Goal: Task Accomplishment & Management: Manage account settings

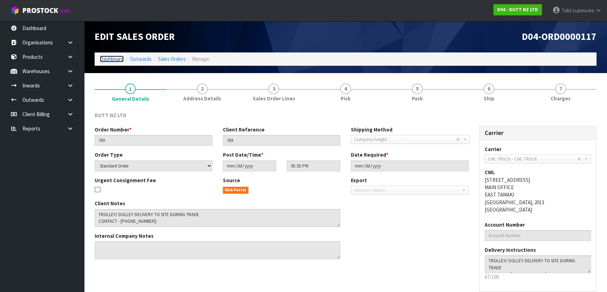
click at [110, 61] on link "Dashboard" at bounding box center [112, 59] width 24 height 7
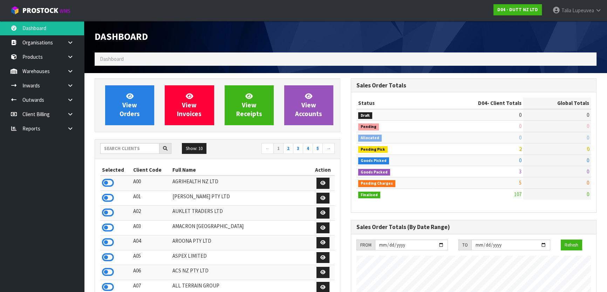
scroll to position [529, 256]
click at [118, 145] on input "text" at bounding box center [129, 148] width 59 height 11
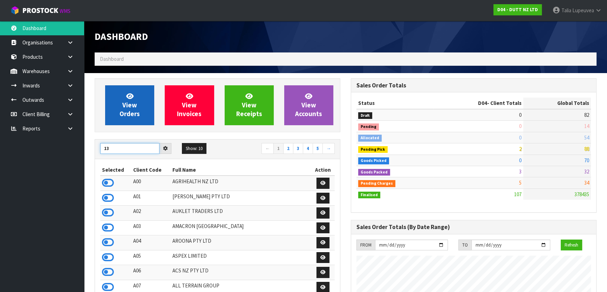
type input "13"
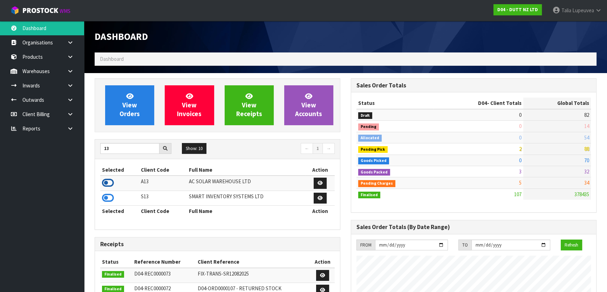
click at [108, 181] on icon at bounding box center [108, 183] width 12 height 11
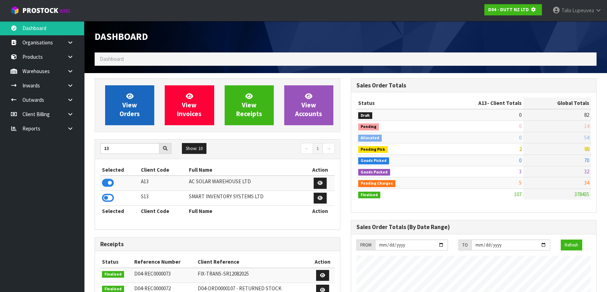
scroll to position [436, 256]
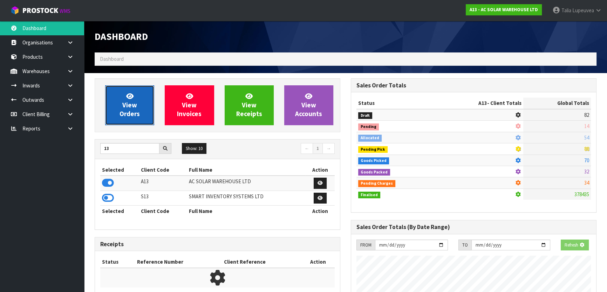
click at [131, 112] on span "View Orders" at bounding box center [129, 105] width 20 height 26
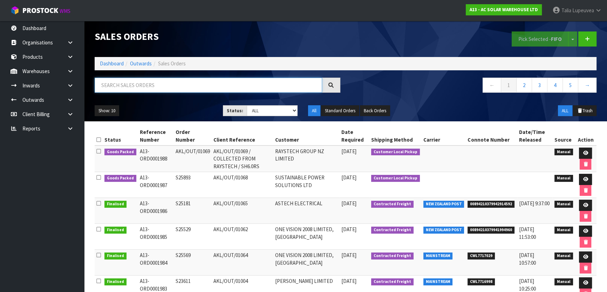
click at [195, 83] on input "text" at bounding box center [208, 85] width 227 height 15
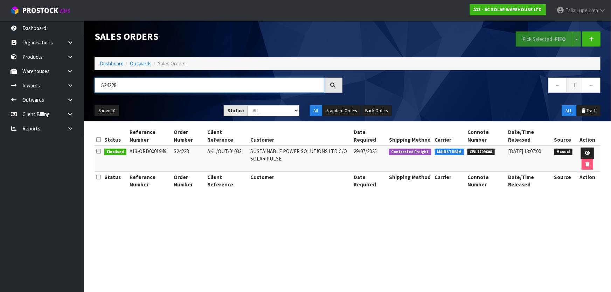
type input "S24228"
drag, startPoint x: 534, startPoint y: 152, endPoint x: 187, endPoint y: 153, distance: 347.0
click at [187, 153] on tr "Finalised A13-ORD0001949 S24228 AKL/OUT/01033 SUSTAINABLE POWER SOLUTIONS LTD C…" at bounding box center [348, 159] width 506 height 26
click at [187, 153] on td "S24228" at bounding box center [189, 159] width 34 height 26
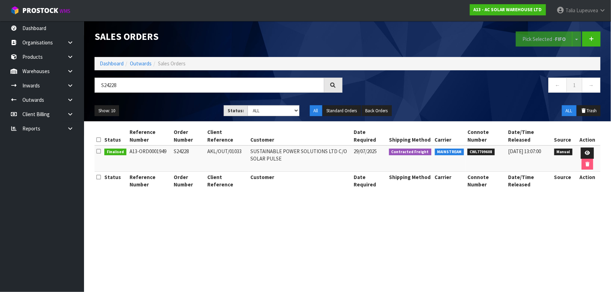
click at [483, 157] on td "CWL7709608" at bounding box center [486, 159] width 41 height 26
click at [179, 151] on td "S24228" at bounding box center [189, 159] width 34 height 26
click at [171, 86] on input "S24228" at bounding box center [210, 85] width 230 height 15
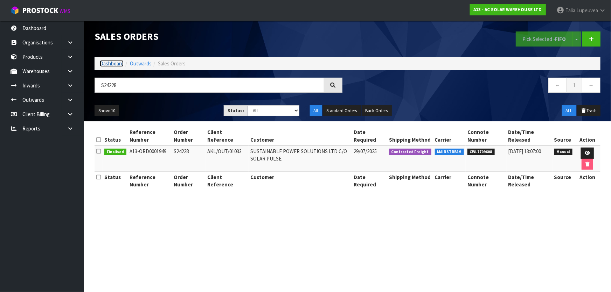
click at [117, 62] on link "Dashboard" at bounding box center [112, 63] width 24 height 7
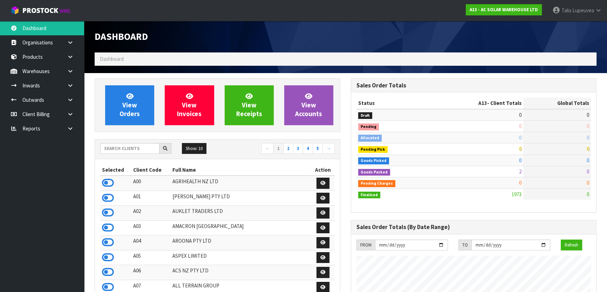
scroll to position [574, 256]
click at [137, 147] on input "text" at bounding box center [129, 148] width 59 height 11
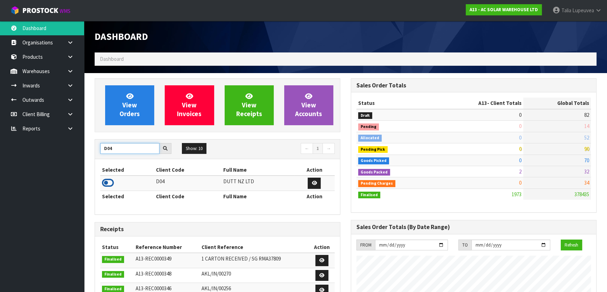
type input "D04"
click at [109, 181] on icon at bounding box center [108, 183] width 12 height 11
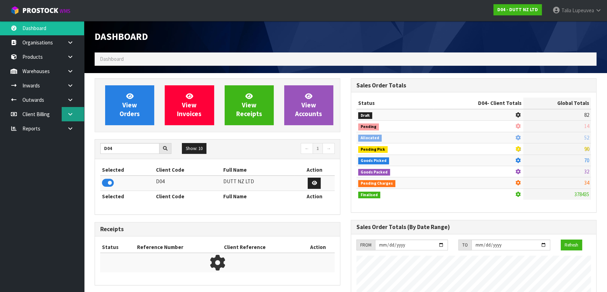
scroll to position [529, 256]
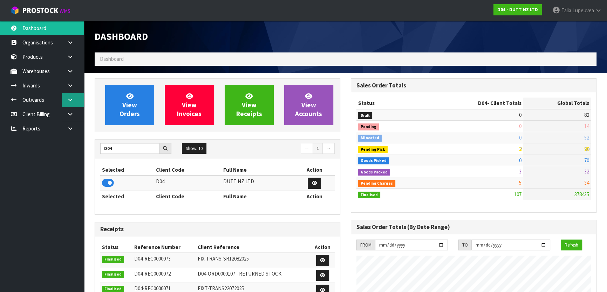
click at [72, 95] on link at bounding box center [73, 100] width 22 height 14
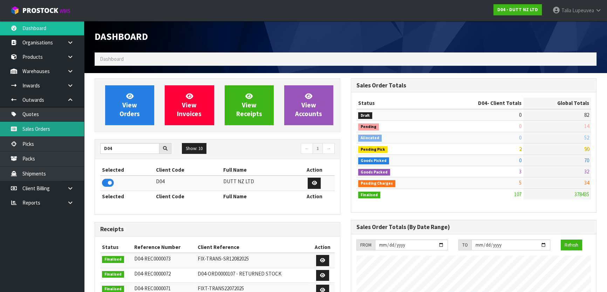
click at [63, 128] on link "Sales Orders" at bounding box center [42, 129] width 84 height 14
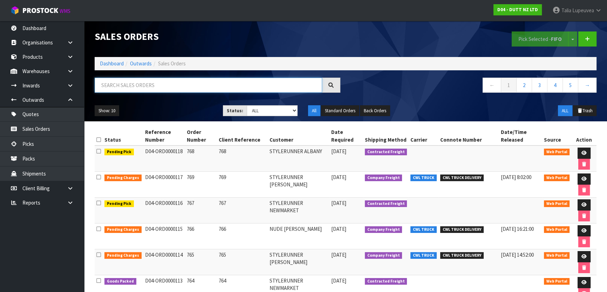
click at [124, 87] on input "text" at bounding box center [208, 85] width 227 height 15
type input "JOB-0409365"
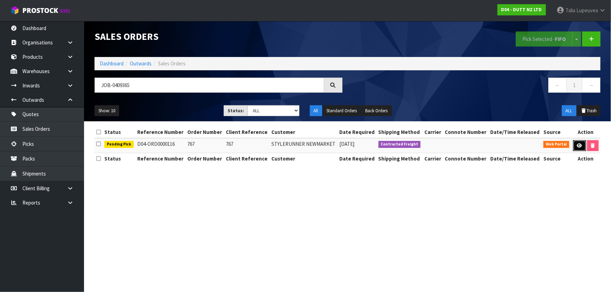
click at [582, 145] on link at bounding box center [579, 145] width 13 height 11
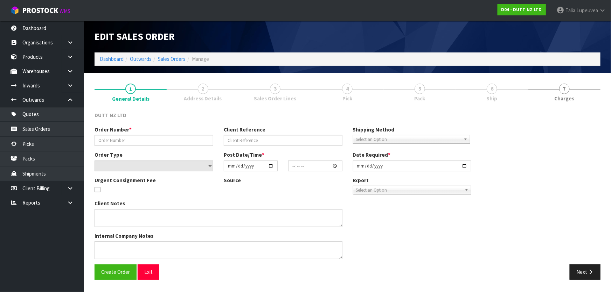
type input "767"
select select "number:0"
type input "[DATE]"
type input "17:51:00.000"
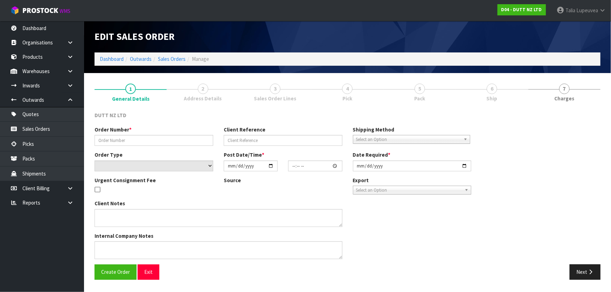
type input "[DATE]"
type textarea "TROLLEY/ DOLLEY DELIVERY DURING TRADE CONTACT - [PHONE_NUMBER]"
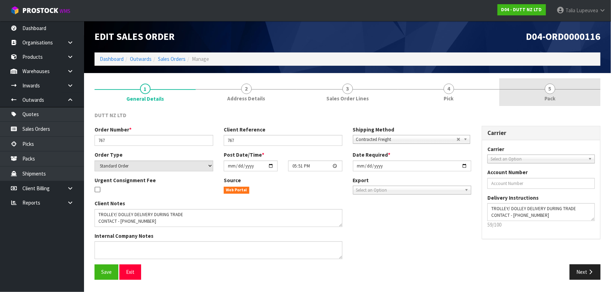
click at [566, 90] on link "5 Pack" at bounding box center [549, 92] width 101 height 28
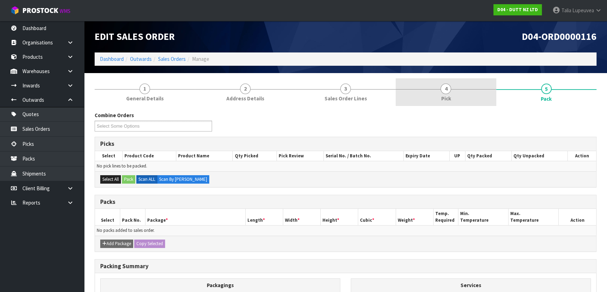
click at [449, 100] on span "Pick" at bounding box center [446, 98] width 10 height 7
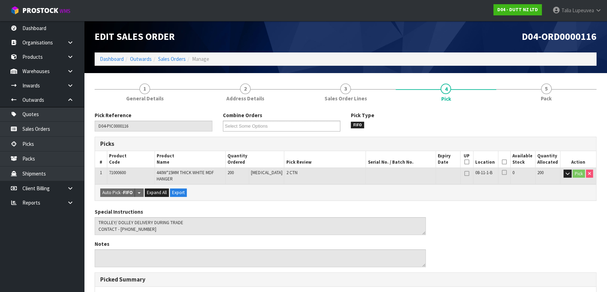
click at [501, 162] on icon at bounding box center [503, 162] width 5 height 0
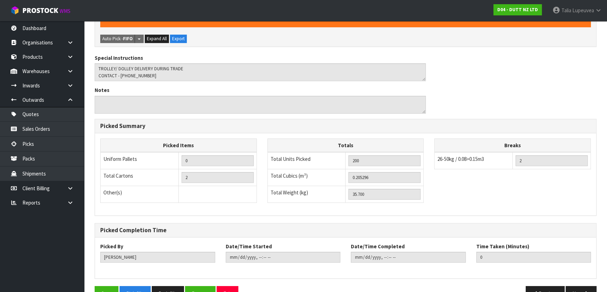
scroll to position [198, 0]
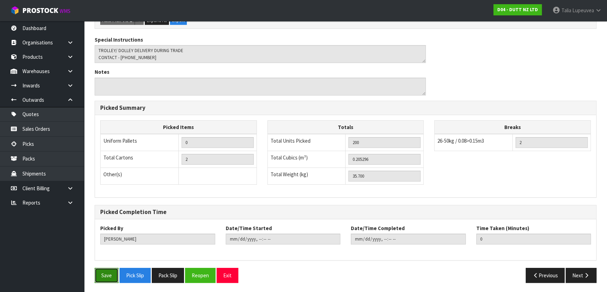
click at [115, 270] on button "Save" at bounding box center [107, 275] width 24 height 15
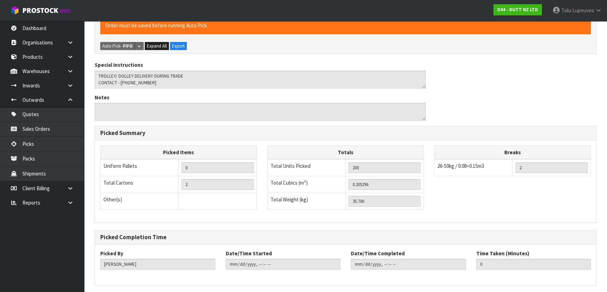
scroll to position [0, 0]
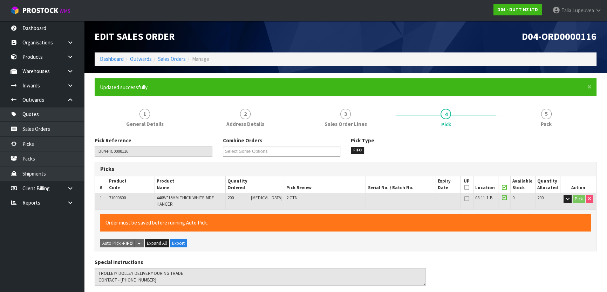
type input "[PERSON_NAME]"
type input "2025-08-27T08:13:18"
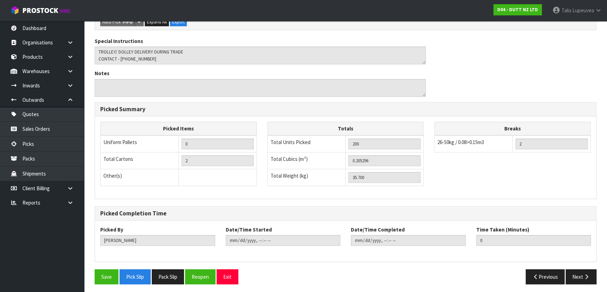
scroll to position [198, 0]
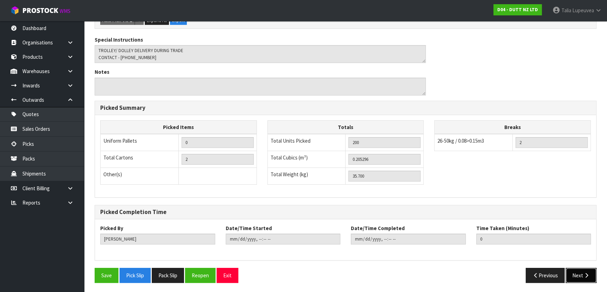
click at [568, 277] on button "Next" at bounding box center [580, 275] width 31 height 15
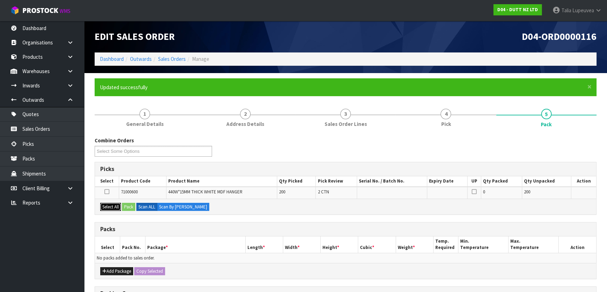
drag, startPoint x: 107, startPoint y: 206, endPoint x: 132, endPoint y: 207, distance: 25.2
click at [108, 206] on button "Select All" at bounding box center [110, 207] width 21 height 8
click at [133, 207] on button "Pack" at bounding box center [128, 207] width 13 height 8
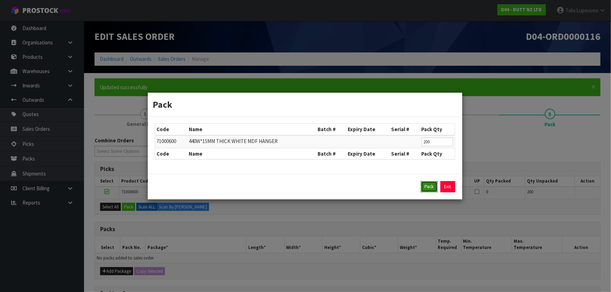
click at [428, 188] on button "Pack" at bounding box center [429, 186] width 17 height 11
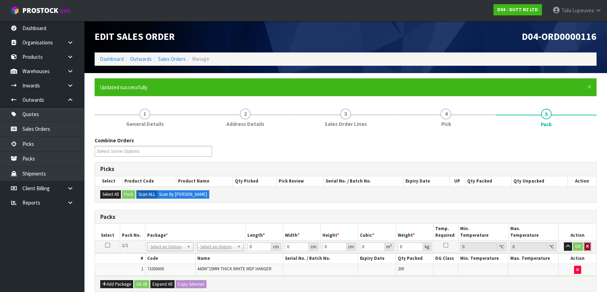
click at [587, 246] on icon "button" at bounding box center [587, 246] width 3 height 5
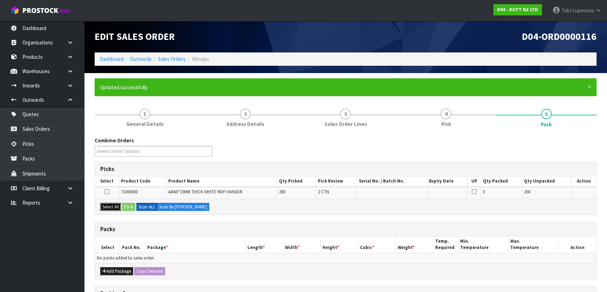
click at [116, 206] on button "Select All" at bounding box center [110, 207] width 21 height 8
click at [124, 205] on button "Pack" at bounding box center [128, 207] width 13 height 8
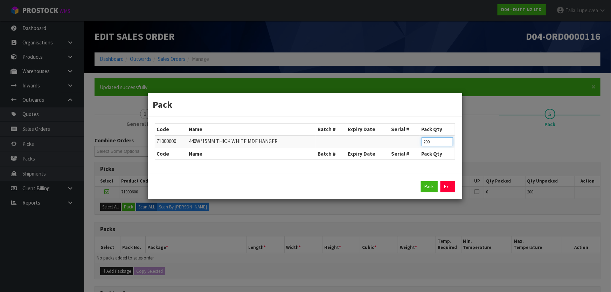
drag, startPoint x: 434, startPoint y: 142, endPoint x: 417, endPoint y: 146, distance: 17.7
click at [417, 146] on tr "71000600 440W*15MM THICK WHITE MDF HANGER 200" at bounding box center [305, 142] width 300 height 13
type input "100"
click at [431, 189] on button "Pack" at bounding box center [429, 186] width 17 height 11
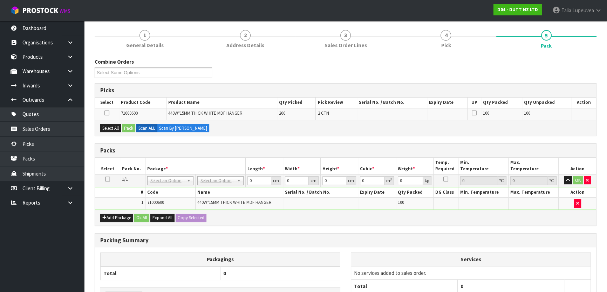
scroll to position [63, 0]
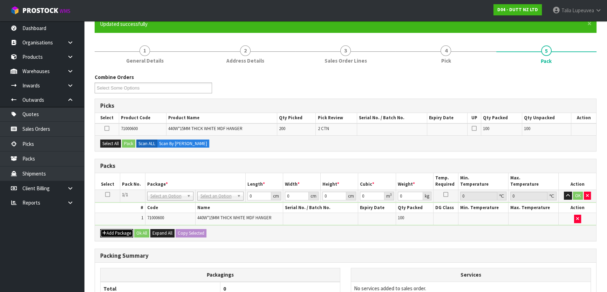
click at [118, 234] on button "Add Package" at bounding box center [116, 233] width 33 height 8
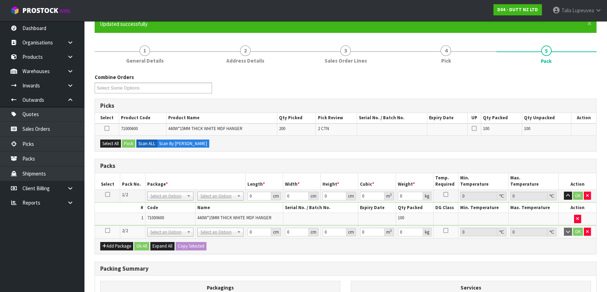
click at [107, 231] on icon at bounding box center [107, 231] width 5 height 0
click at [113, 142] on button "Select All" at bounding box center [110, 144] width 21 height 8
click at [131, 144] on button "Pack" at bounding box center [128, 144] width 13 height 8
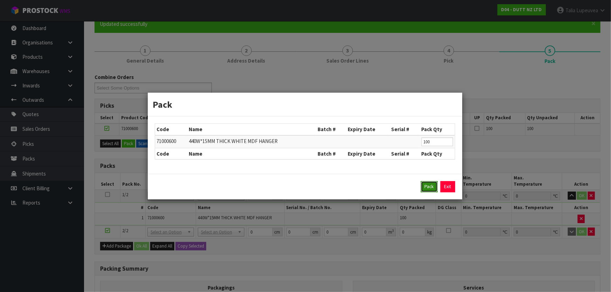
click at [428, 186] on button "Pack" at bounding box center [429, 186] width 17 height 11
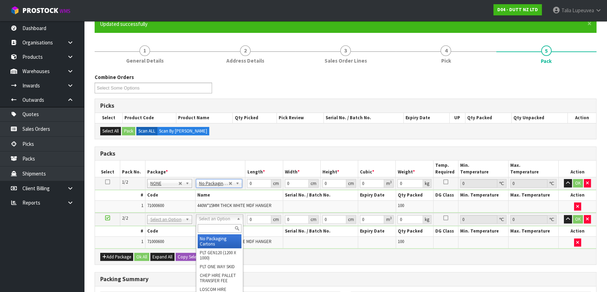
type input "2"
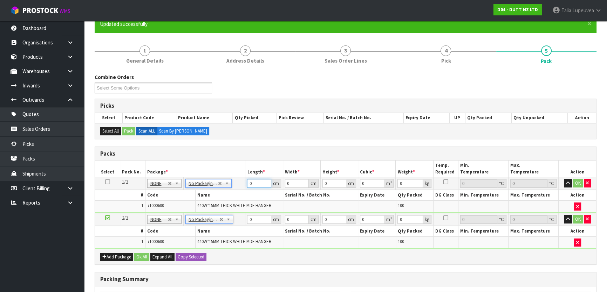
drag, startPoint x: 252, startPoint y: 180, endPoint x: 242, endPoint y: 183, distance: 11.3
click at [242, 183] on tr "1/2 NONE 007-001 007-002 007-004 007-009 007-013 007-014 007-015 007-017 007-01…" at bounding box center [345, 184] width 501 height 13
type input "51"
type input "47"
type input "18"
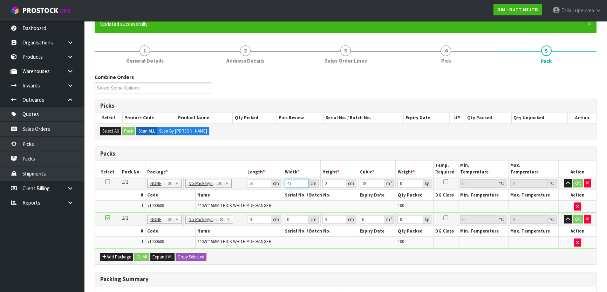
drag, startPoint x: 293, startPoint y: 183, endPoint x: 279, endPoint y: 187, distance: 14.1
click at [282, 187] on tr "1/2 NONE 007-001 007-002 007-004 007-009 007-013 007-014 007-015 007-017 007-01…" at bounding box center [345, 184] width 501 height 13
drag, startPoint x: 334, startPoint y: 182, endPoint x: 294, endPoint y: 181, distance: 39.6
click at [302, 187] on tr "1/2 NONE 007-001 007-002 007-004 007-009 007-013 007-014 007-015 007-017 007-01…" at bounding box center [345, 184] width 501 height 13
type input "4"
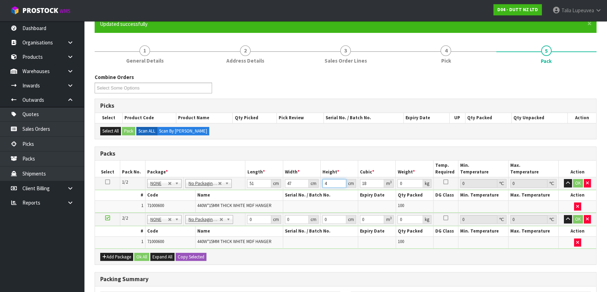
type input "0.009588"
type input "41"
type input "0.098277"
type input "41"
drag, startPoint x: 402, startPoint y: 184, endPoint x: 392, endPoint y: 188, distance: 10.2
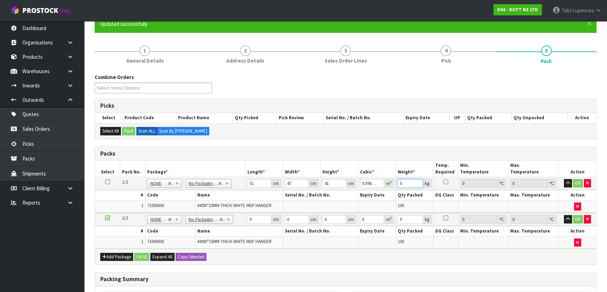
click at [392, 188] on tr "1/2 NONE 007-001 007-002 007-004 007-009 007-013 007-014 007-015 007-017 007-01…" at bounding box center [345, 184] width 501 height 13
type input "18"
click at [576, 182] on button "OK" at bounding box center [578, 183] width 10 height 8
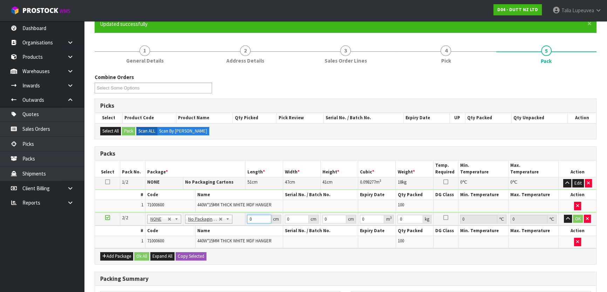
drag, startPoint x: 253, startPoint y: 216, endPoint x: 236, endPoint y: 221, distance: 17.1
click at [236, 221] on tr "2/2 NONE 007-001 007-002 007-004 007-009 007-013 007-014 007-015 007-017 007-01…" at bounding box center [345, 219] width 501 height 13
type input "51"
type input "4"
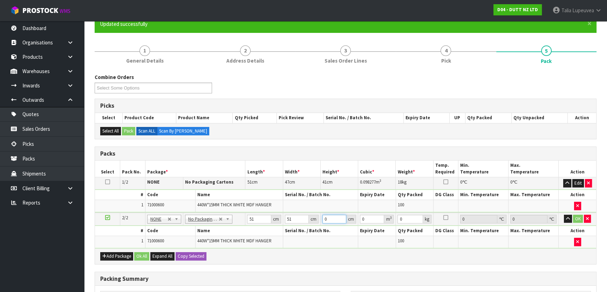
type input "0.010404"
type input "41"
type input "0.106641"
type input "41"
type input "19"
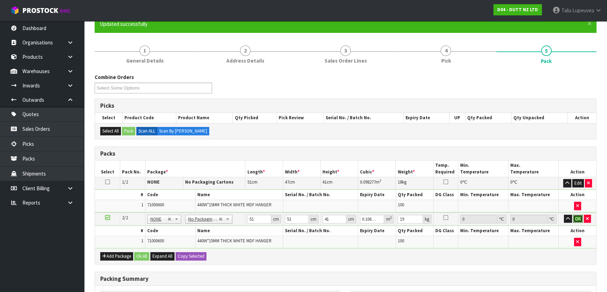
drag, startPoint x: 579, startPoint y: 214, endPoint x: 563, endPoint y: 207, distance: 17.4
click at [578, 215] on button "OK" at bounding box center [578, 219] width 10 height 8
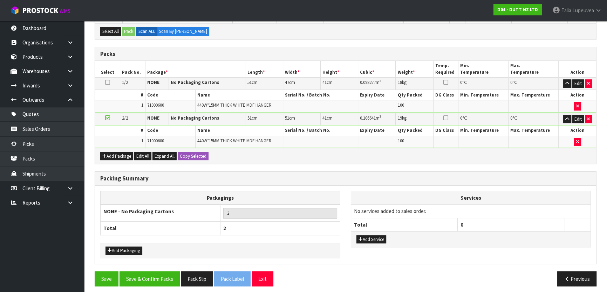
scroll to position [166, 0]
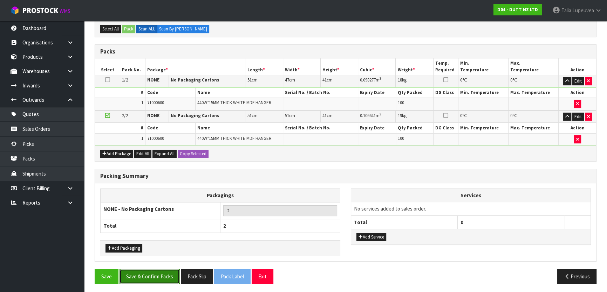
click at [139, 272] on button "Save & Confirm Packs" at bounding box center [149, 276] width 60 height 15
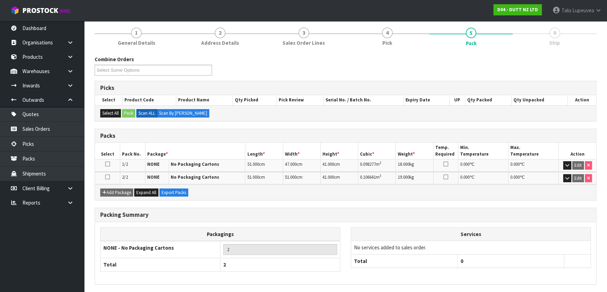
scroll to position [95, 0]
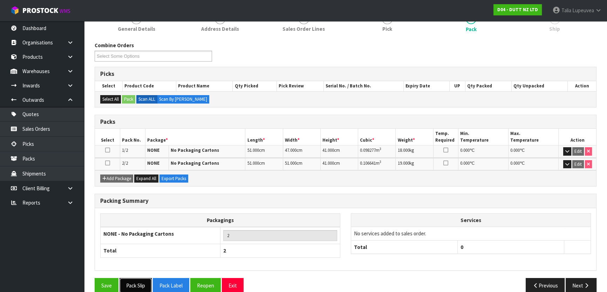
click at [144, 284] on button "Pack Slip" at bounding box center [135, 285] width 32 height 15
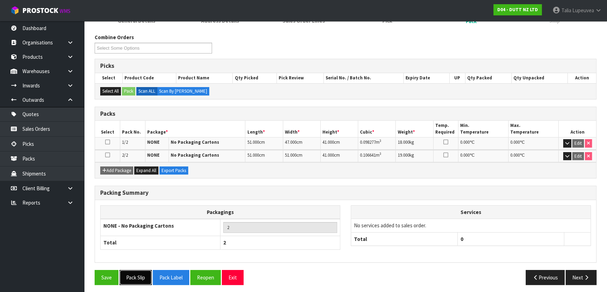
scroll to position [105, 0]
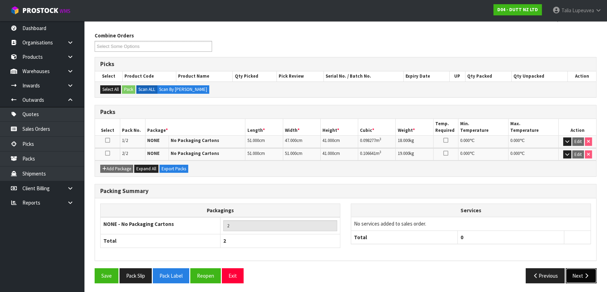
click at [570, 275] on button "Next" at bounding box center [580, 276] width 31 height 15
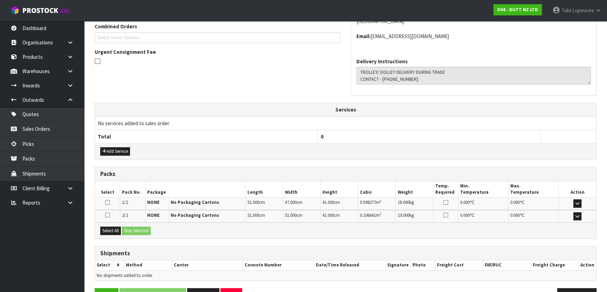
scroll to position [204, 0]
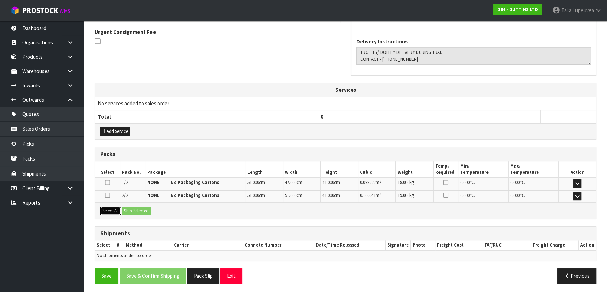
click at [109, 208] on button "Select All" at bounding box center [110, 211] width 21 height 8
click at [130, 208] on button "Ship Selected" at bounding box center [136, 211] width 29 height 8
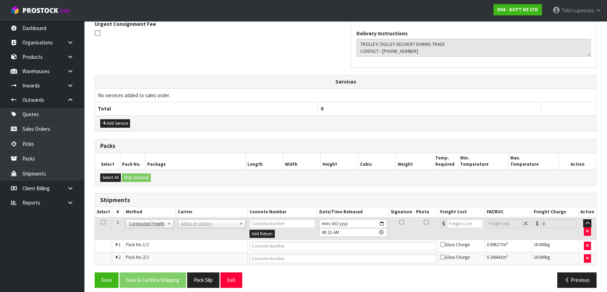
scroll to position [216, 0]
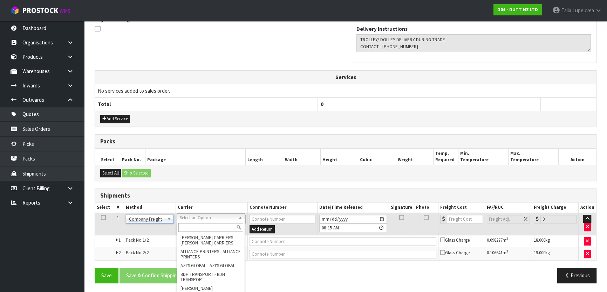
click at [195, 228] on input "text" at bounding box center [210, 227] width 65 height 9
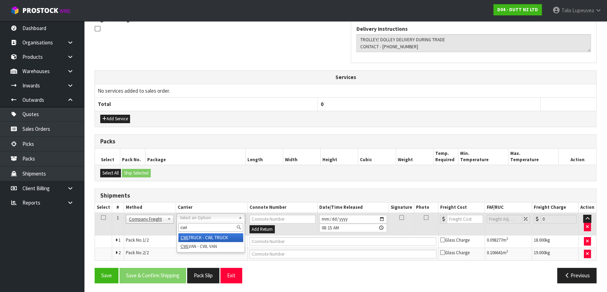
type input "cwl"
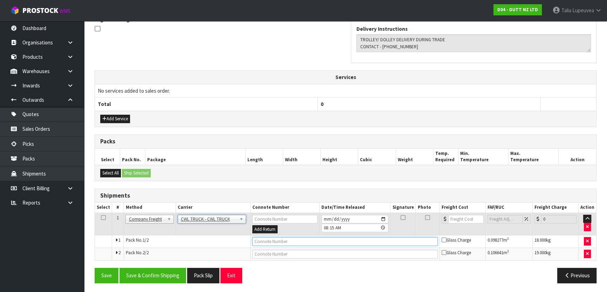
click at [264, 240] on input "text" at bounding box center [344, 241] width 185 height 9
type input "CWL TRUCK"
click at [164, 270] on button "Save & Confirm Shipping" at bounding box center [152, 275] width 67 height 15
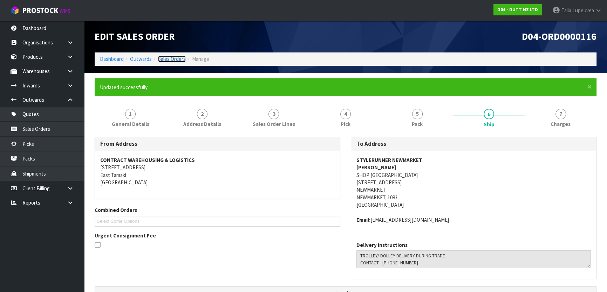
click at [165, 59] on link "Sales Orders" at bounding box center [172, 59] width 28 height 7
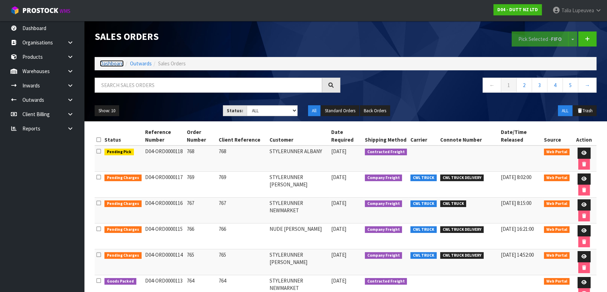
click at [111, 60] on link "Dashboard" at bounding box center [112, 63] width 24 height 7
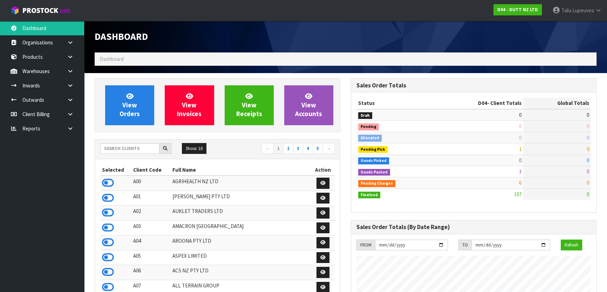
scroll to position [529, 256]
click at [130, 147] on input "text" at bounding box center [129, 148] width 59 height 11
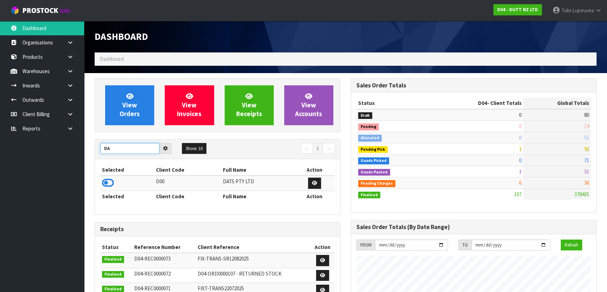
type input "D"
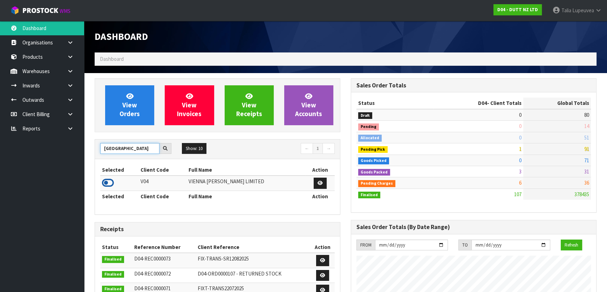
type input "[GEOGRAPHIC_DATA]"
drag, startPoint x: 104, startPoint y: 182, endPoint x: 105, endPoint y: 189, distance: 7.0
click at [105, 189] on td at bounding box center [119, 183] width 39 height 15
click at [111, 183] on icon at bounding box center [108, 183] width 12 height 11
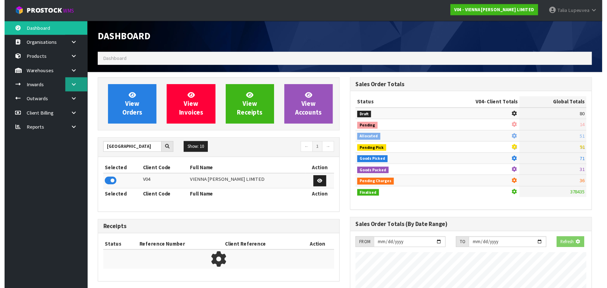
scroll to position [589, 256]
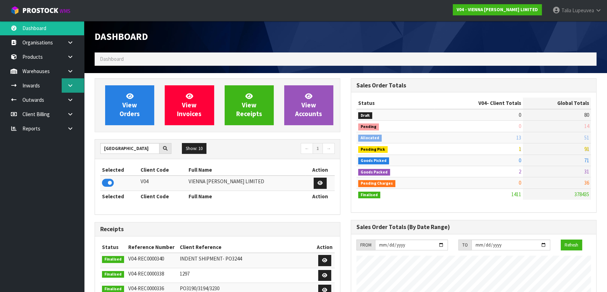
click at [75, 83] on link at bounding box center [73, 85] width 22 height 14
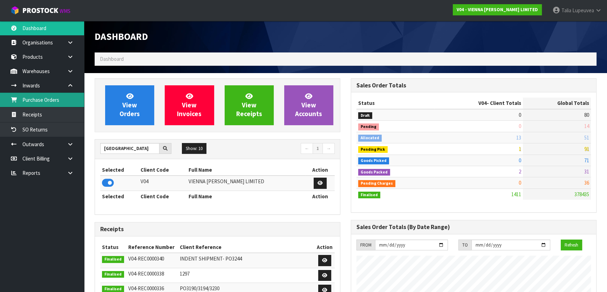
click at [65, 99] on link "Purchase Orders" at bounding box center [42, 100] width 84 height 14
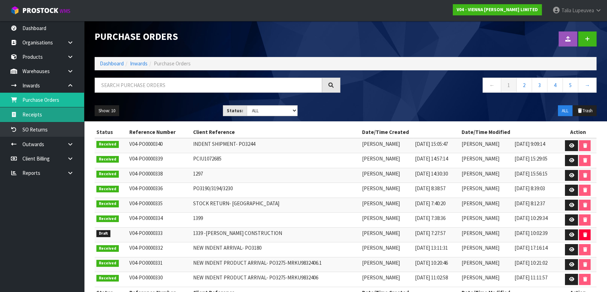
click at [57, 117] on link "Receipts" at bounding box center [42, 115] width 84 height 14
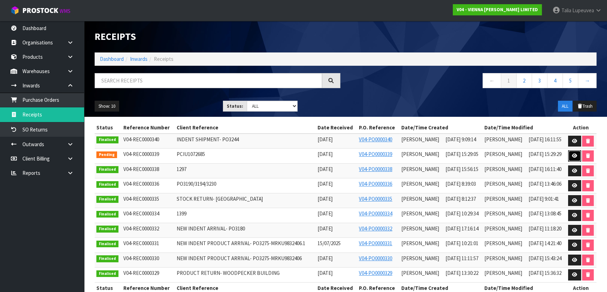
click at [572, 156] on icon at bounding box center [574, 156] width 5 height 5
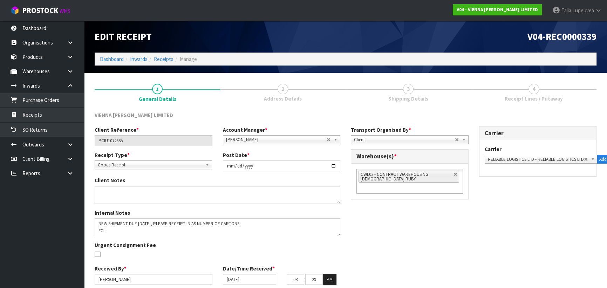
click at [299, 94] on link "2 Address Details" at bounding box center [282, 92] width 125 height 28
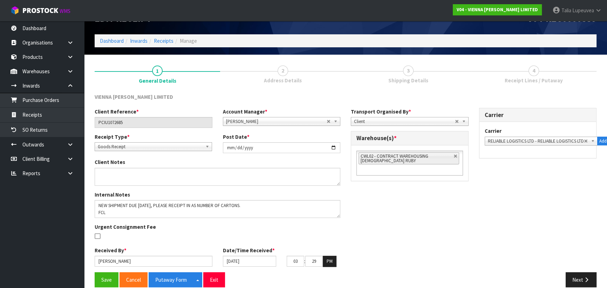
scroll to position [28, 0]
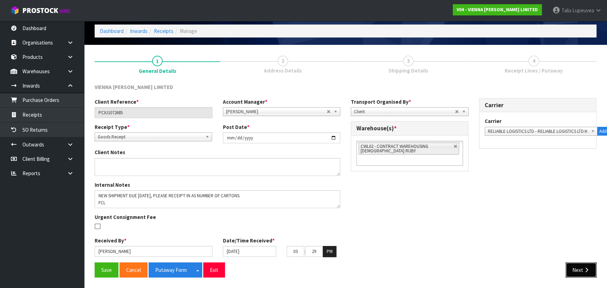
click at [591, 266] on button "Next" at bounding box center [580, 269] width 31 height 15
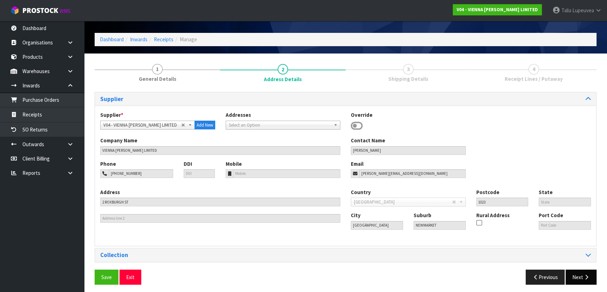
scroll to position [22, 0]
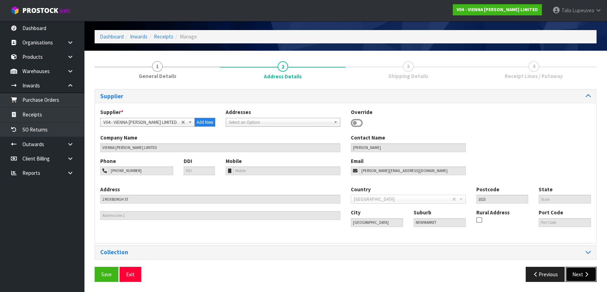
click at [581, 269] on button "Next" at bounding box center [580, 274] width 31 height 15
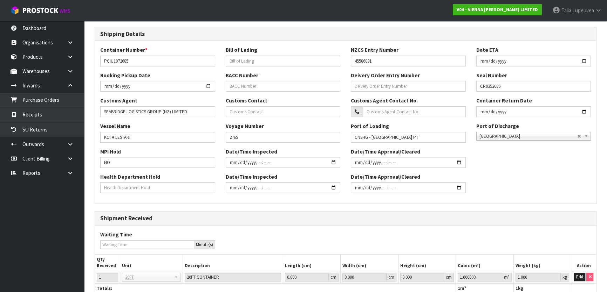
scroll to position [192, 0]
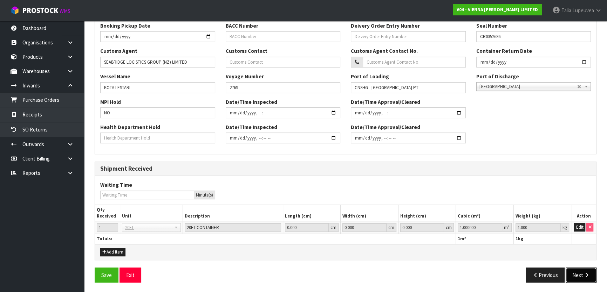
click at [580, 277] on button "Next" at bounding box center [580, 275] width 31 height 15
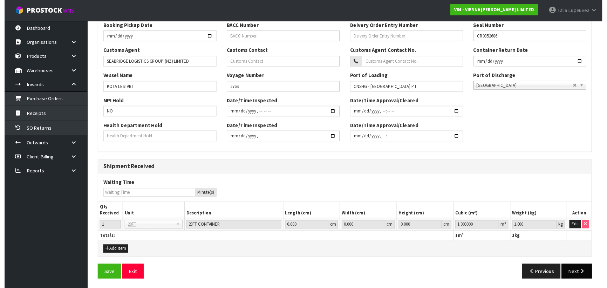
scroll to position [0, 0]
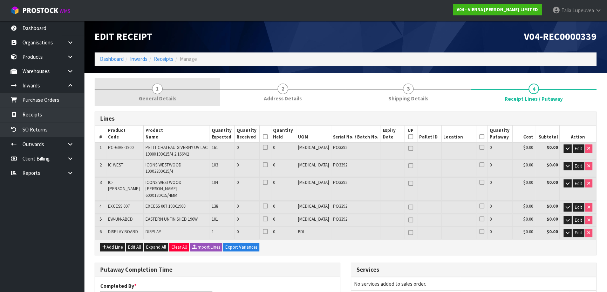
click at [159, 92] on span "1" at bounding box center [157, 89] width 11 height 11
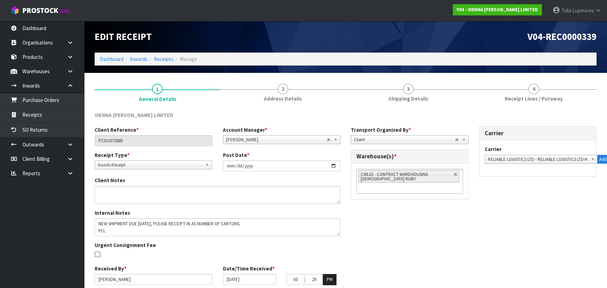
scroll to position [28, 0]
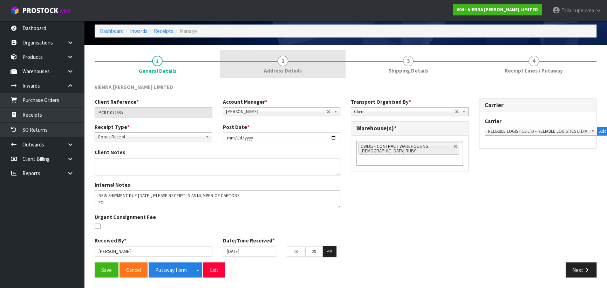
click at [344, 63] on link "2 Address Details" at bounding box center [282, 64] width 125 height 28
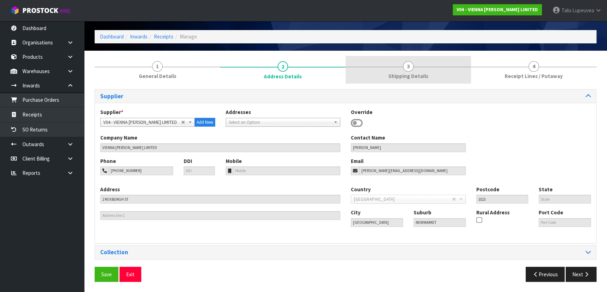
click at [424, 65] on link "3 Shipping Details" at bounding box center [407, 70] width 125 height 28
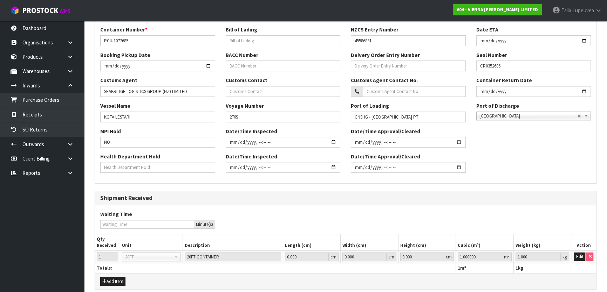
scroll to position [192, 0]
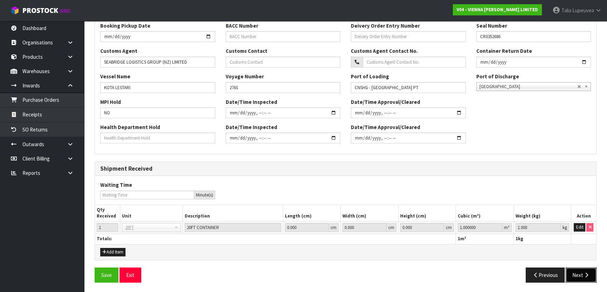
click at [584, 273] on icon "button" at bounding box center [586, 275] width 7 height 5
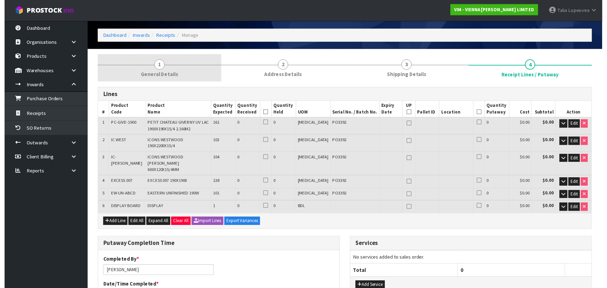
scroll to position [0, 0]
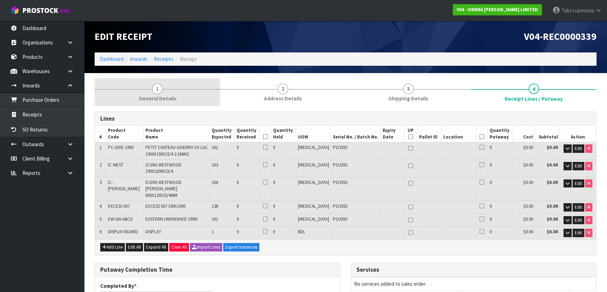
click at [154, 91] on span "1" at bounding box center [157, 89] width 11 height 11
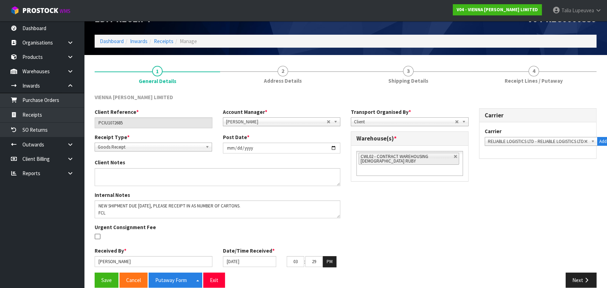
scroll to position [28, 0]
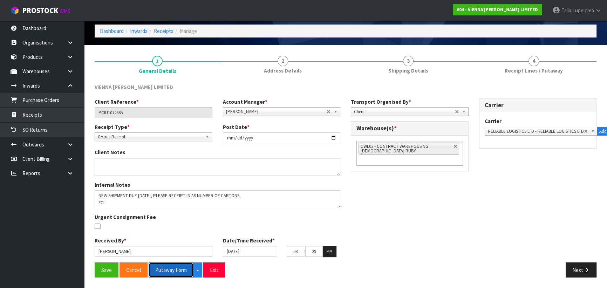
click at [175, 266] on button "Putaway Form" at bounding box center [170, 269] width 45 height 15
click at [106, 29] on link "Dashboard" at bounding box center [112, 31] width 24 height 7
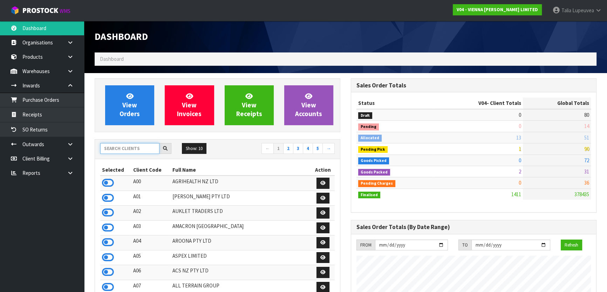
drag, startPoint x: 137, startPoint y: 150, endPoint x: 138, endPoint y: 145, distance: 4.3
click at [137, 147] on input "text" at bounding box center [129, 148] width 59 height 11
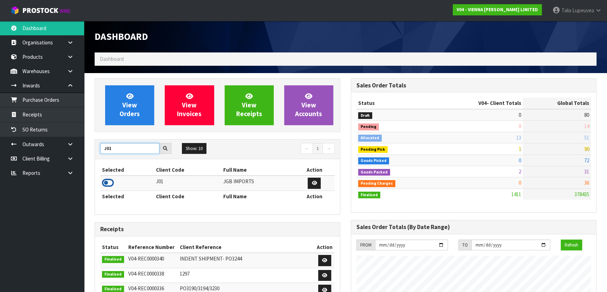
type input "J01"
click at [108, 185] on icon at bounding box center [108, 183] width 12 height 11
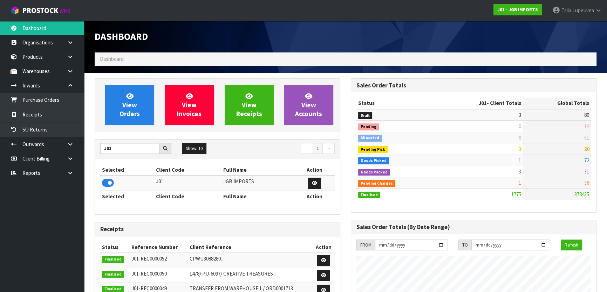
scroll to position [529, 256]
click at [70, 87] on icon at bounding box center [70, 85] width 7 height 5
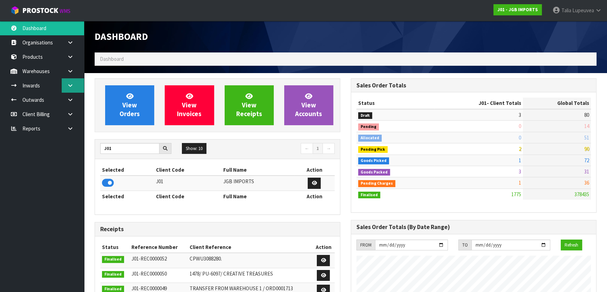
click at [69, 87] on icon at bounding box center [70, 85] width 7 height 5
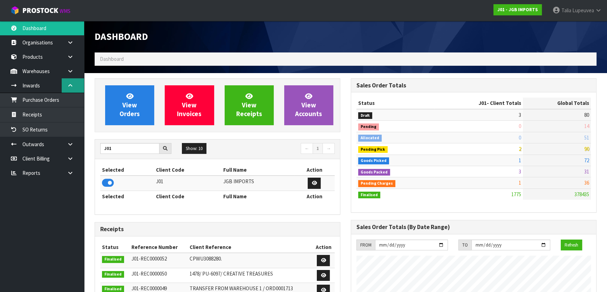
click at [70, 87] on icon at bounding box center [70, 85] width 7 height 5
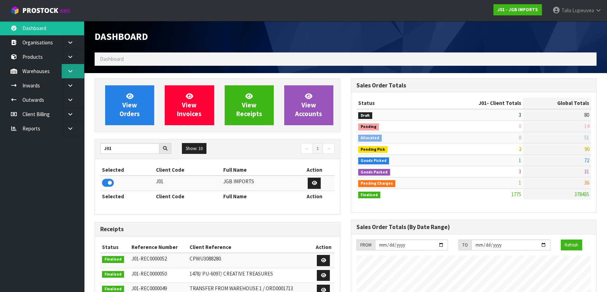
click at [71, 74] on icon at bounding box center [70, 71] width 7 height 5
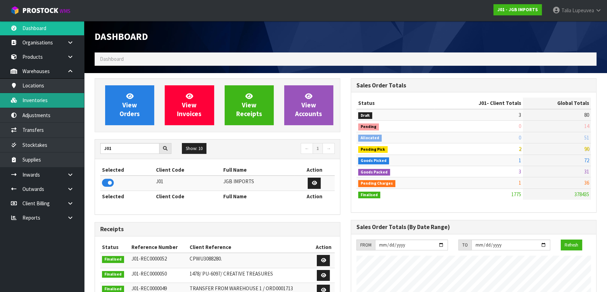
click at [67, 98] on link "Inventories" at bounding box center [42, 100] width 84 height 14
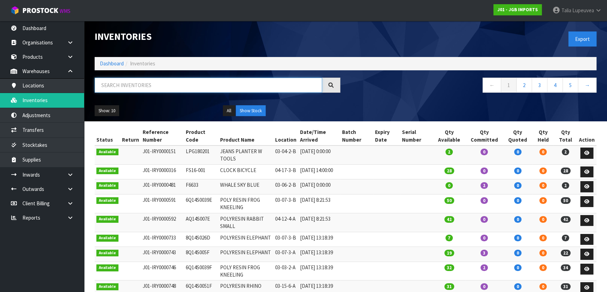
click at [115, 88] on input "text" at bounding box center [208, 85] width 227 height 15
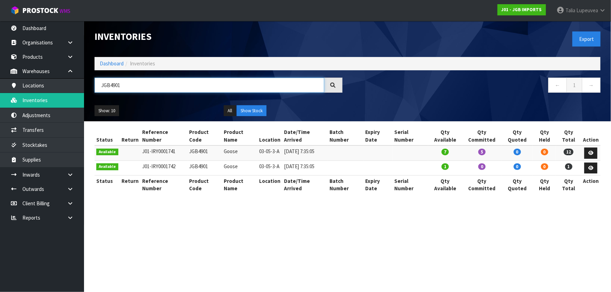
type input "JGB4901"
drag, startPoint x: 275, startPoint y: 165, endPoint x: 175, endPoint y: 202, distance: 106.2
click at [173, 207] on section "Inventories Export Dashboard Inventories JGB4901 ← 1 → Show: 10 5 10 25 50 All …" at bounding box center [305, 146] width 611 height 292
click at [120, 64] on link "Dashboard" at bounding box center [112, 63] width 24 height 7
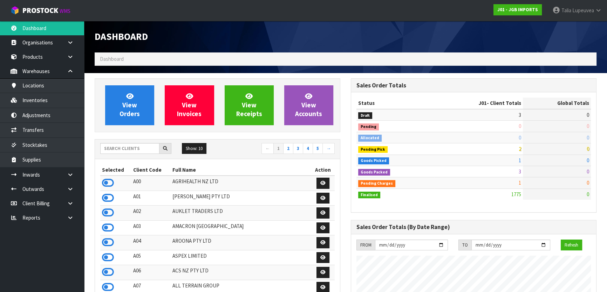
scroll to position [529, 256]
click at [124, 150] on input "text" at bounding box center [129, 148] width 59 height 11
click at [122, 148] on input "text" at bounding box center [129, 148] width 59 height 11
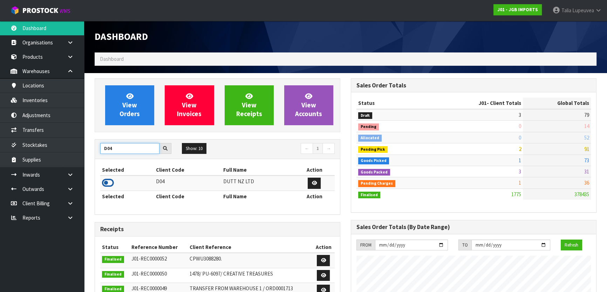
type input "D04"
click at [110, 180] on icon at bounding box center [108, 183] width 12 height 11
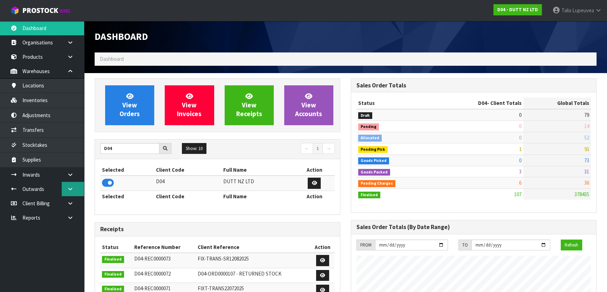
click at [70, 189] on icon at bounding box center [70, 189] width 7 height 5
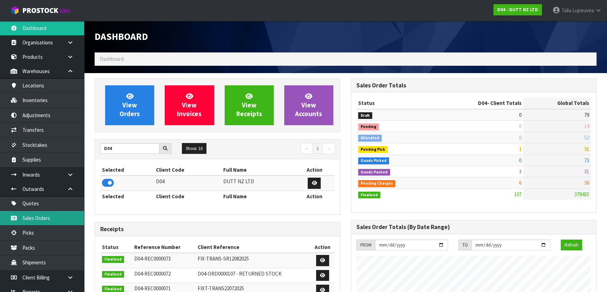
click at [55, 215] on link "Sales Orders" at bounding box center [42, 218] width 84 height 14
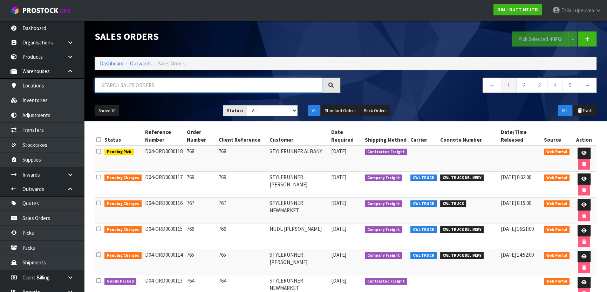
click at [153, 88] on input "text" at bounding box center [208, 85] width 227 height 15
type input "JOB-0409368"
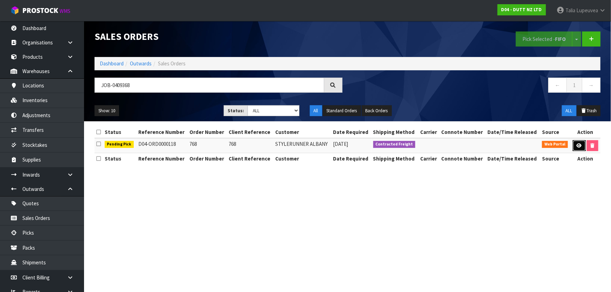
click at [575, 145] on link at bounding box center [579, 145] width 13 height 11
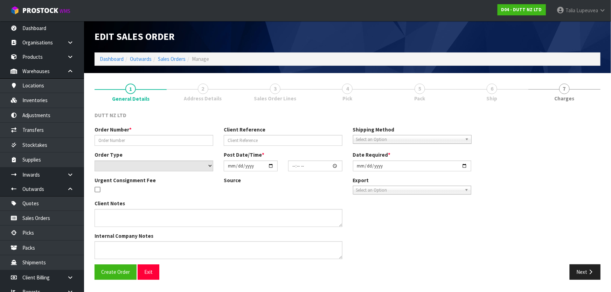
type input "768"
select select "number:0"
type input "[DATE]"
type input "17:59:00.000"
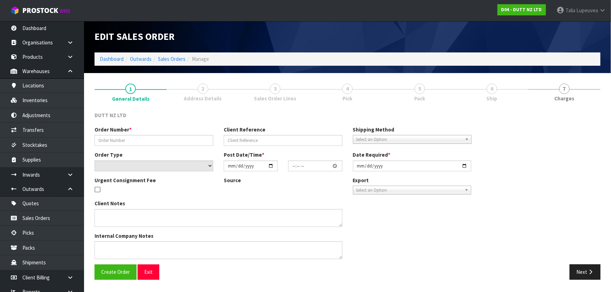
type input "[DATE]"
type textarea "TROLLEY/ DOLLEY DELIVERY TO STORE DURING TRADE CONTACT - [PHONE_NUMBER]"
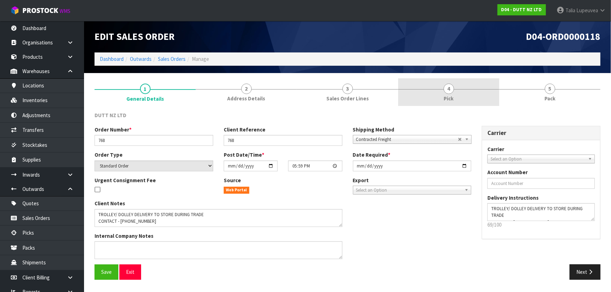
drag, startPoint x: 427, startPoint y: 98, endPoint x: 436, endPoint y: 98, distance: 9.1
click at [428, 98] on link "4 Pick" at bounding box center [448, 92] width 101 height 28
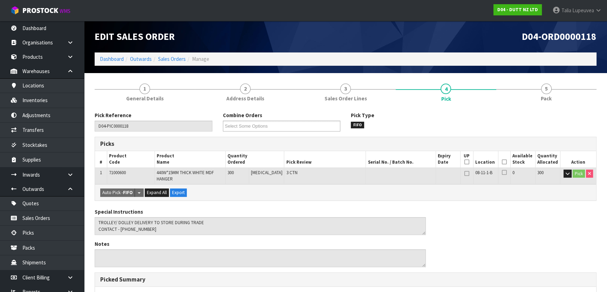
click at [501, 162] on icon at bounding box center [503, 162] width 5 height 0
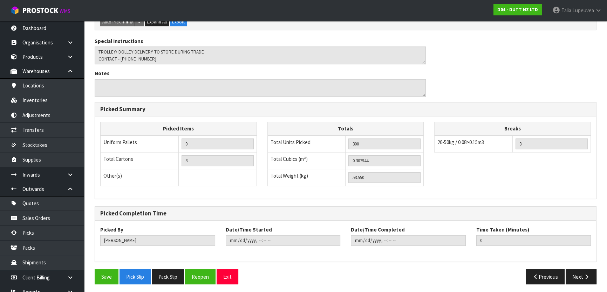
scroll to position [198, 0]
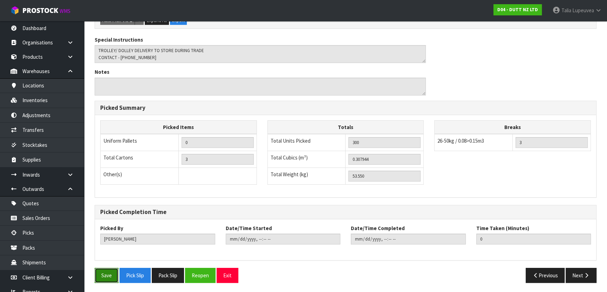
click at [110, 270] on button "Save" at bounding box center [107, 275] width 24 height 15
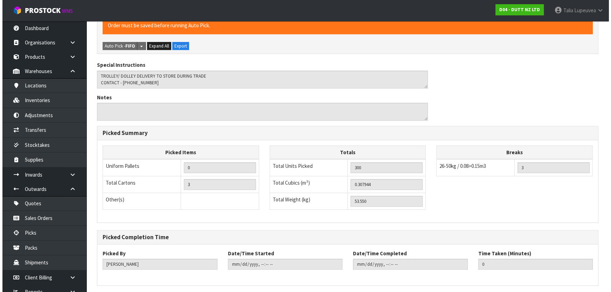
scroll to position [0, 0]
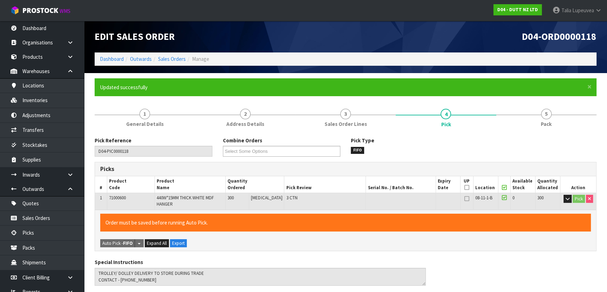
type input "[PERSON_NAME]"
type input "[DATE]T08:37:25"
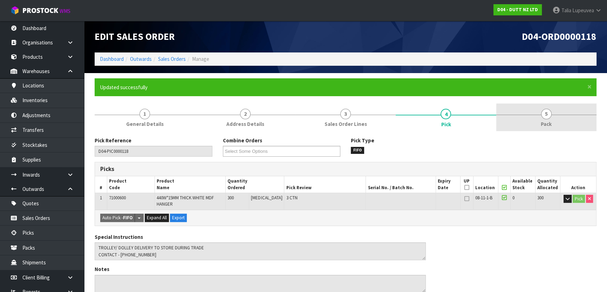
click at [534, 112] on link "5 Pack" at bounding box center [546, 118] width 100 height 28
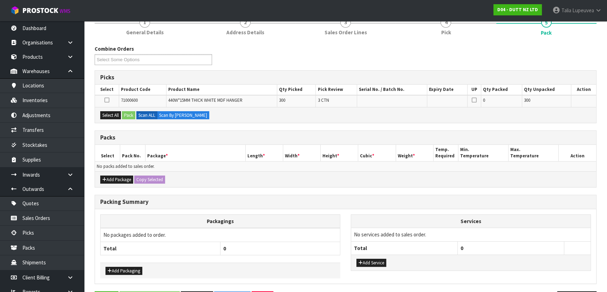
scroll to position [95, 0]
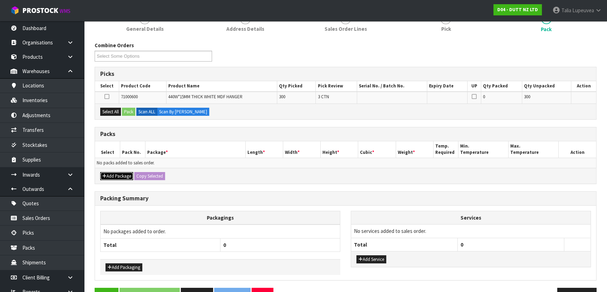
click at [114, 174] on button "Add Package" at bounding box center [116, 176] width 33 height 8
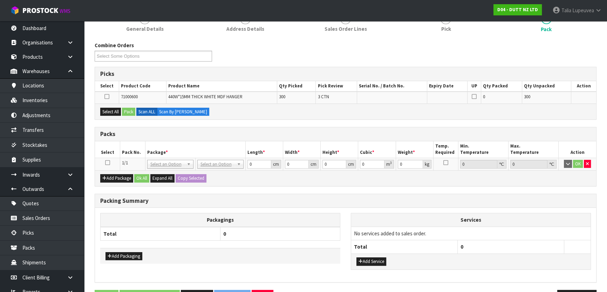
click at [107, 163] on icon at bounding box center [107, 163] width 5 height 0
click at [111, 109] on button "Select All" at bounding box center [110, 112] width 21 height 8
click at [127, 109] on button "Pack" at bounding box center [128, 112] width 13 height 8
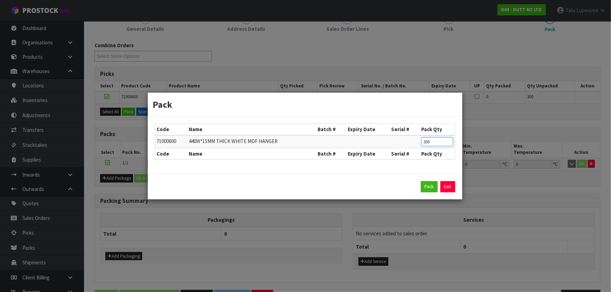
drag, startPoint x: 433, startPoint y: 141, endPoint x: 406, endPoint y: 150, distance: 28.2
click at [406, 150] on table "Code Name Batch # Expiry Date Serial # Pack Qty 71000600 440W*15MM THICK WHITE …" at bounding box center [305, 141] width 300 height 35
type input "100"
click at [423, 187] on button "Pack" at bounding box center [429, 186] width 17 height 11
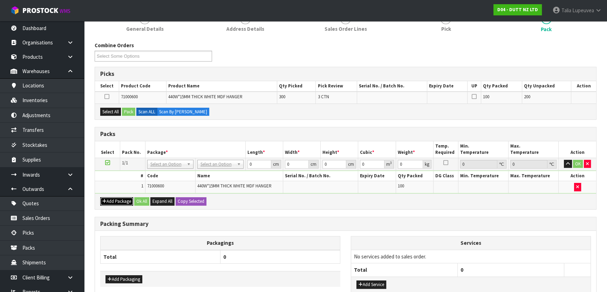
click at [113, 201] on button "Add Package" at bounding box center [116, 202] width 33 height 8
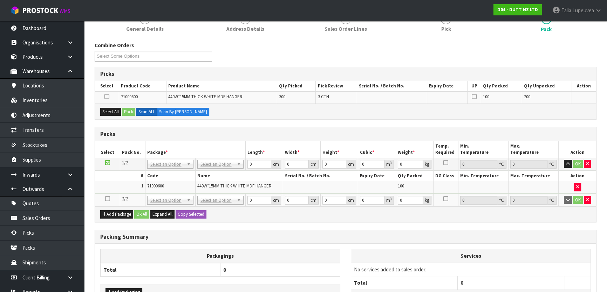
click at [106, 199] on icon at bounding box center [107, 199] width 5 height 0
drag, startPoint x: 107, startPoint y: 109, endPoint x: 128, endPoint y: 108, distance: 21.4
click at [109, 109] on button "Select All" at bounding box center [110, 112] width 21 height 8
click at [128, 108] on button "Pack" at bounding box center [128, 112] width 13 height 8
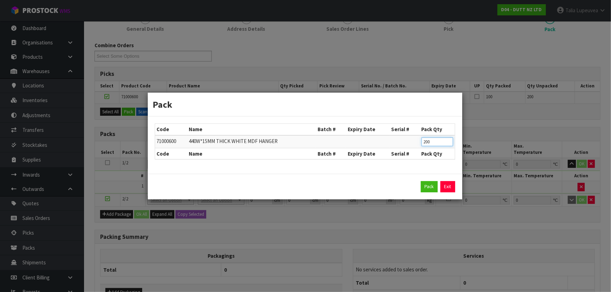
drag, startPoint x: 432, startPoint y: 140, endPoint x: 403, endPoint y: 144, distance: 29.3
click at [406, 145] on tr "71000600 440W*15MM THICK WHITE MDF HANGER 200" at bounding box center [305, 142] width 300 height 13
type input "100"
click at [431, 188] on button "Pack" at bounding box center [429, 186] width 17 height 11
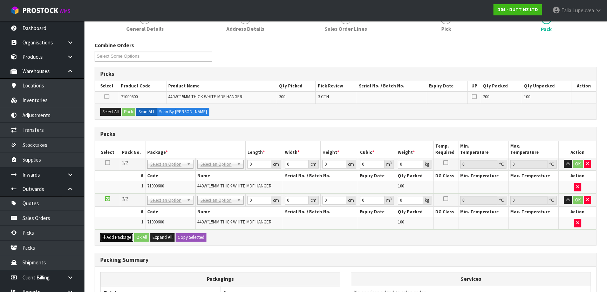
click at [119, 234] on button "Add Package" at bounding box center [116, 238] width 33 height 8
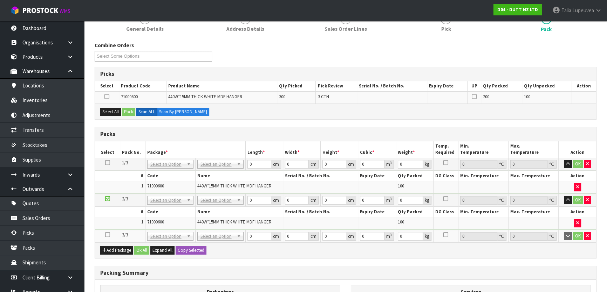
click at [107, 230] on td at bounding box center [107, 236] width 25 height 13
click at [109, 235] on icon at bounding box center [107, 235] width 5 height 0
click at [115, 106] on div "Select All Pack Scan ALL Scan By [PERSON_NAME]" at bounding box center [345, 112] width 501 height 16
click at [116, 111] on button "Select All" at bounding box center [110, 112] width 21 height 8
click at [125, 109] on button "Pack" at bounding box center [128, 112] width 13 height 8
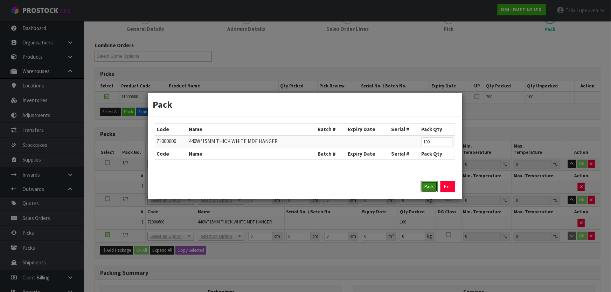
click at [430, 183] on button "Pack" at bounding box center [429, 186] width 17 height 11
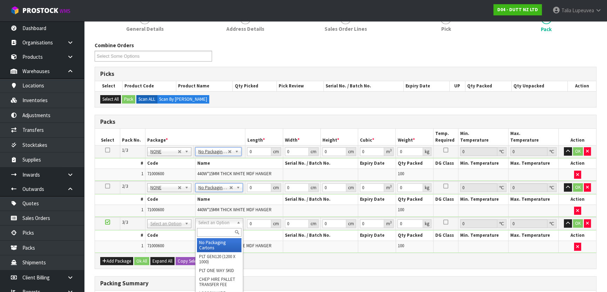
type input "3"
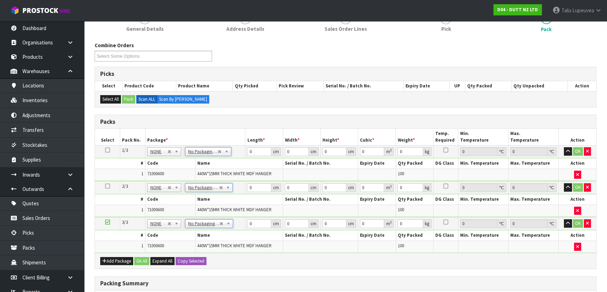
drag, startPoint x: 109, startPoint y: 150, endPoint x: 152, endPoint y: 155, distance: 43.4
click at [109, 150] on icon at bounding box center [107, 150] width 5 height 0
drag, startPoint x: 252, startPoint y: 151, endPoint x: 234, endPoint y: 149, distance: 18.3
click at [245, 152] on td "0 cm" at bounding box center [263, 152] width 37 height 13
type input "51"
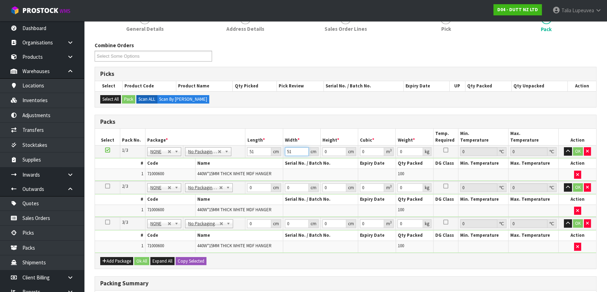
type input "51"
type input "4"
type input "0.010404"
type input "41"
type input "0.106641"
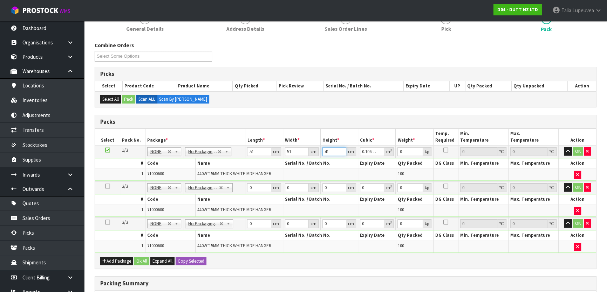
type input "41"
type input "19"
click at [195, 257] on button "Copy Selected" at bounding box center [190, 261] width 31 height 8
click at [199, 259] on button "Confirm Copy Selected" at bounding box center [198, 261] width 46 height 8
type input "51"
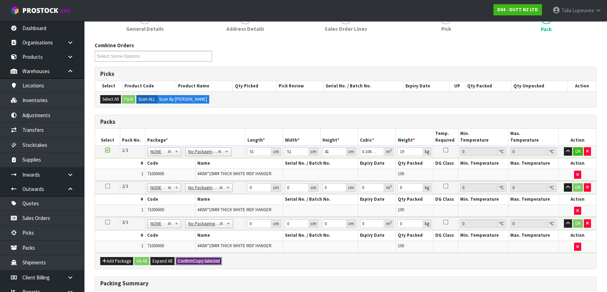
type input "51"
type input "41"
type input "0.106641"
type input "19"
type input "51"
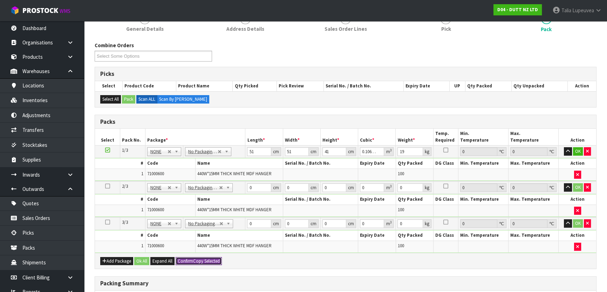
type input "51"
type input "41"
type input "0.106641"
type input "19"
click at [143, 261] on button "Ok All" at bounding box center [141, 261] width 15 height 8
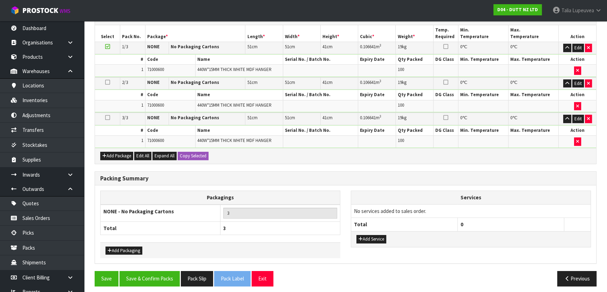
scroll to position [201, 0]
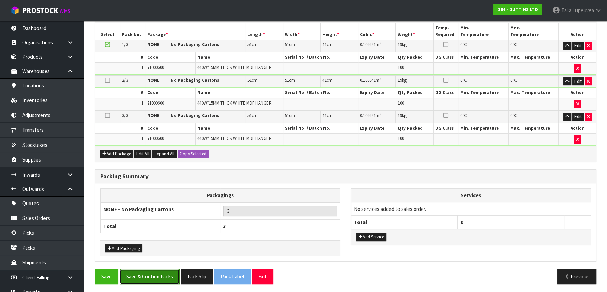
click at [168, 271] on button "Save & Confirm Packs" at bounding box center [149, 276] width 60 height 15
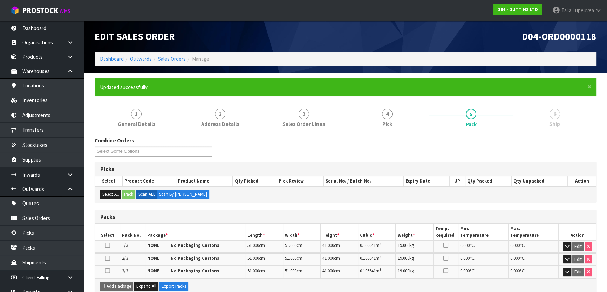
scroll to position [118, 0]
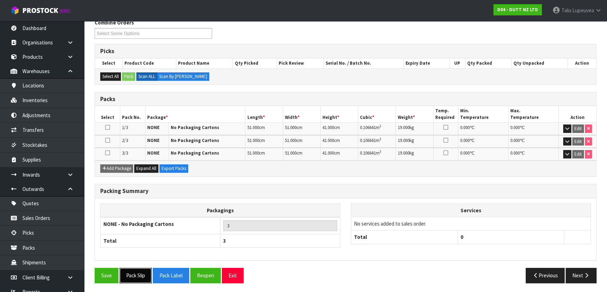
click at [133, 272] on button "Pack Slip" at bounding box center [135, 275] width 32 height 15
click at [169, 271] on button "Pack Label" at bounding box center [171, 275] width 36 height 15
click at [171, 276] on button "Pack Label" at bounding box center [171, 275] width 36 height 15
click at [581, 271] on button "Next" at bounding box center [580, 275] width 31 height 15
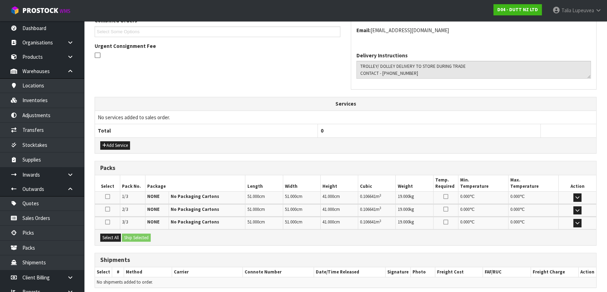
scroll to position [217, 0]
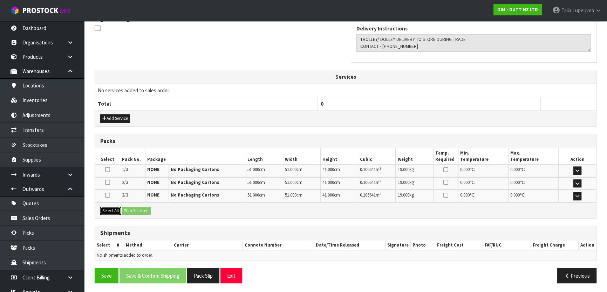
drag, startPoint x: 116, startPoint y: 211, endPoint x: 144, endPoint y: 211, distance: 28.4
click at [119, 210] on button "Select All" at bounding box center [110, 211] width 21 height 8
click at [146, 211] on button "Ship Selected" at bounding box center [136, 211] width 29 height 8
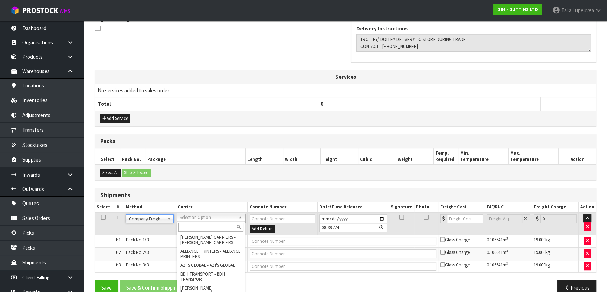
click at [212, 224] on input "text" at bounding box center [210, 227] width 65 height 9
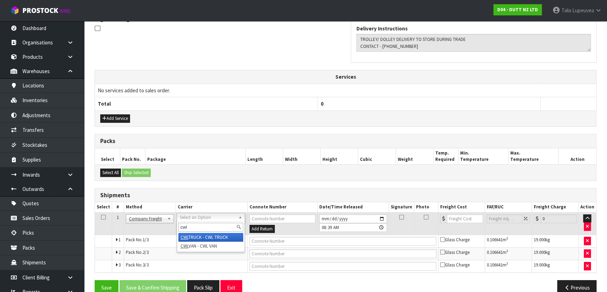
type input "cwl"
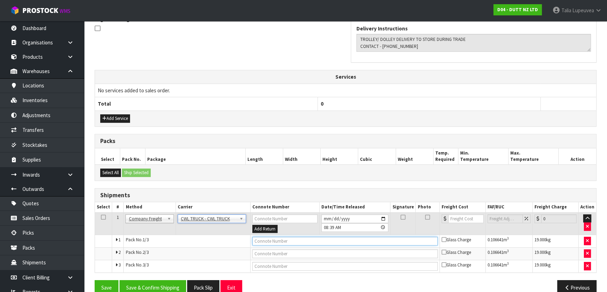
click at [270, 241] on input "text" at bounding box center [344, 241] width 185 height 9
type input "CWL TRUCK"
click at [153, 284] on button "Save & Confirm Shipping" at bounding box center [152, 288] width 67 height 15
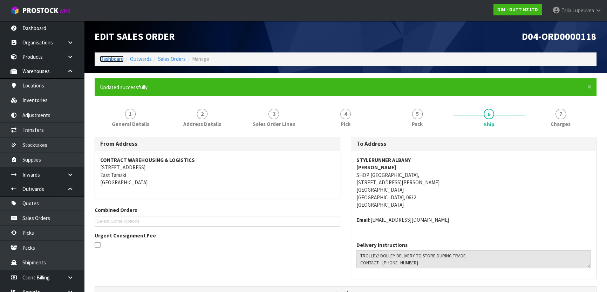
click at [114, 58] on link "Dashboard" at bounding box center [112, 59] width 24 height 7
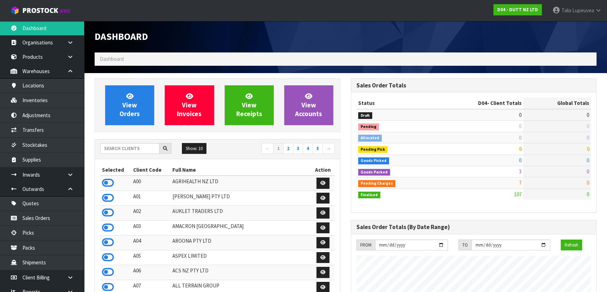
scroll to position [529, 256]
click at [47, 215] on link "Sales Orders" at bounding box center [42, 218] width 84 height 14
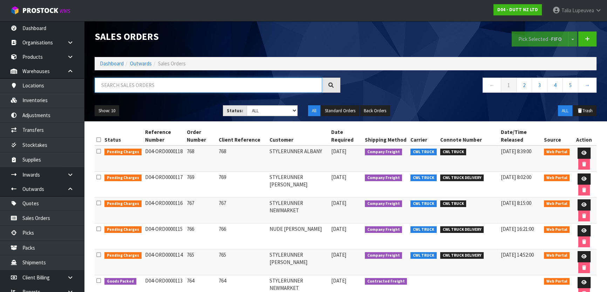
click at [148, 89] on input "text" at bounding box center [208, 85] width 227 height 15
type input "JOB-0409368"
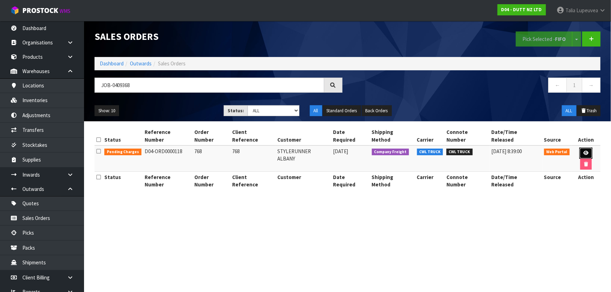
click at [583, 148] on link at bounding box center [586, 153] width 13 height 11
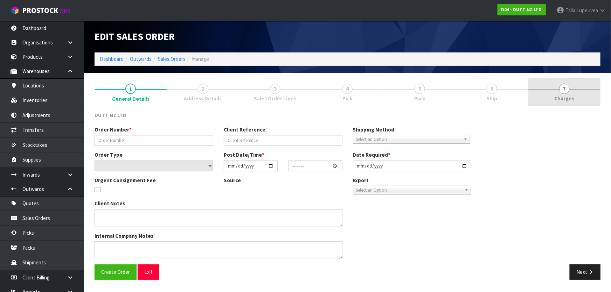
type input "768"
select select "number:0"
type input "[DATE]"
type input "17:59:00.000"
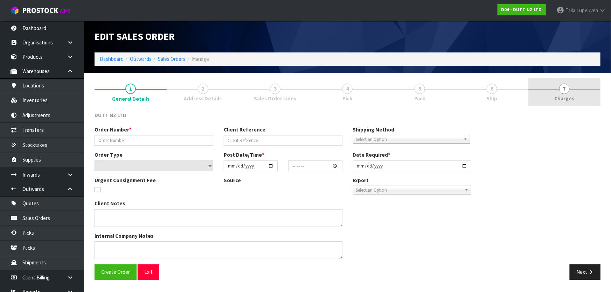
type input "[DATE]"
type textarea "TROLLEY/ DOLLEY DELIVERY TO STORE DURING TRADE CONTACT - [PHONE_NUMBER]"
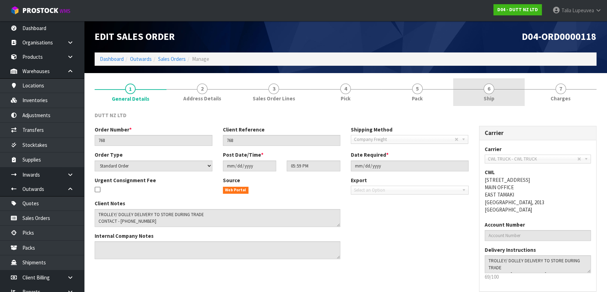
click at [502, 94] on link "6 Ship" at bounding box center [489, 92] width 72 height 28
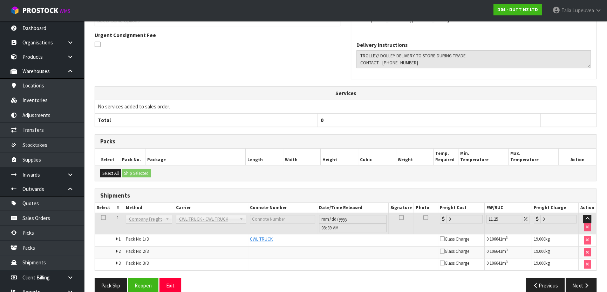
scroll to position [185, 0]
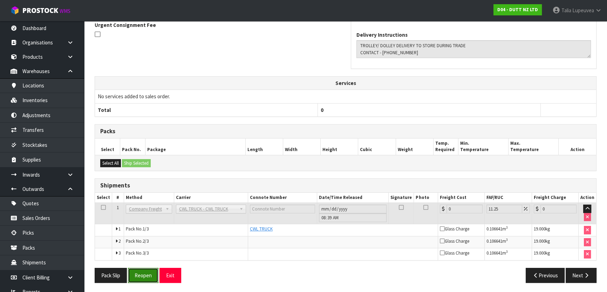
click at [146, 275] on button "Reopen" at bounding box center [143, 275] width 30 height 15
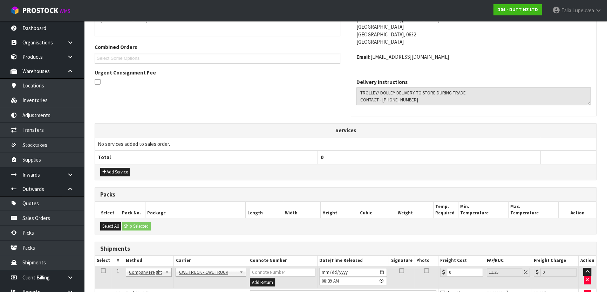
scroll to position [191, 0]
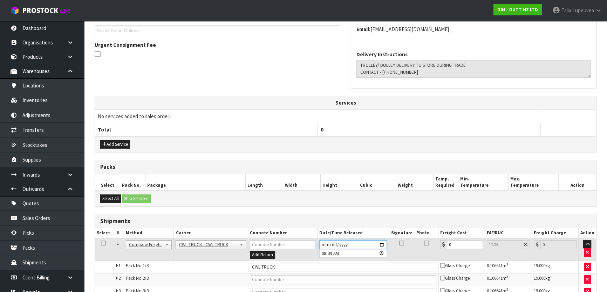
click at [380, 242] on input "[DATE]" at bounding box center [353, 245] width 68 height 9
type input "[DATE]"
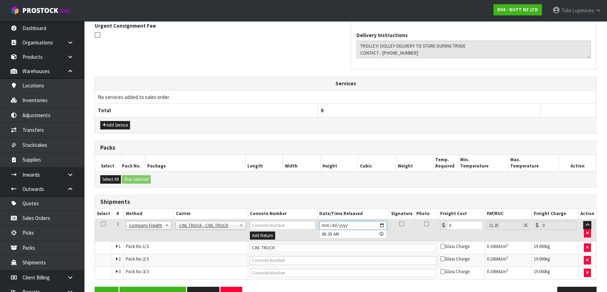
scroll to position [229, 0]
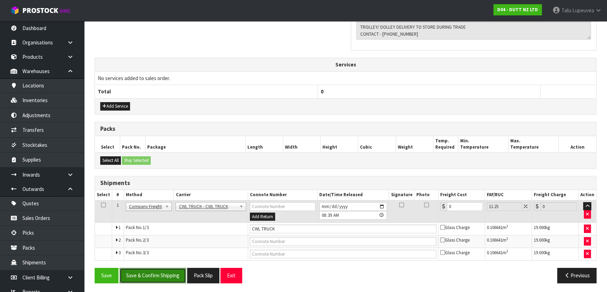
click at [159, 274] on button "Save & Confirm Shipping" at bounding box center [152, 275] width 67 height 15
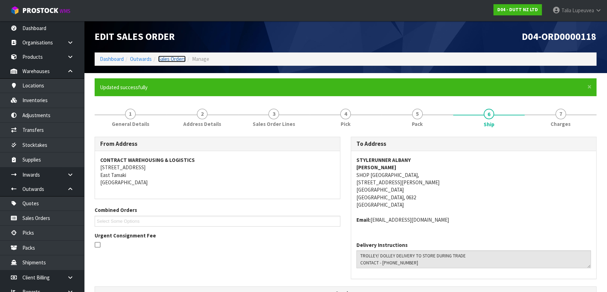
click at [171, 60] on link "Sales Orders" at bounding box center [172, 59] width 28 height 7
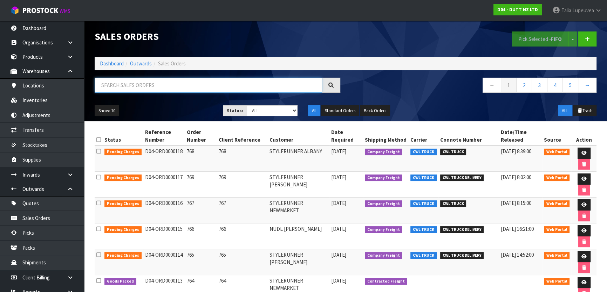
click at [160, 84] on input "text" at bounding box center [208, 85] width 227 height 15
type input "JOB-0409365"
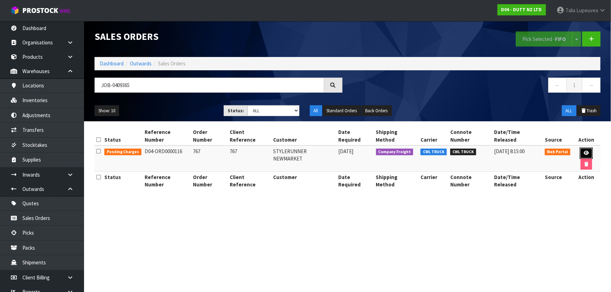
click at [584, 151] on icon at bounding box center [586, 153] width 5 height 5
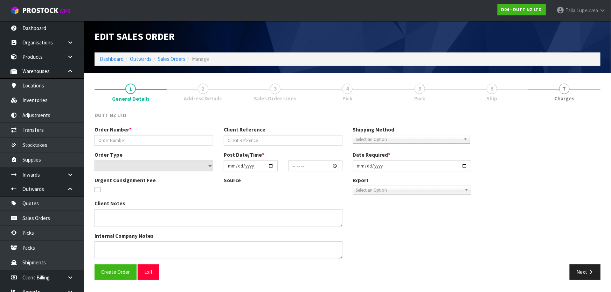
type input "767"
select select "number:0"
type input "[DATE]"
type input "17:51:00.000"
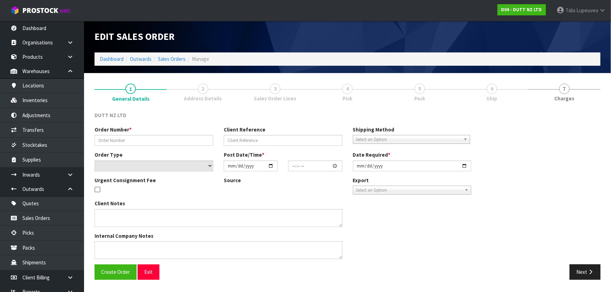
type input "[DATE]"
type textarea "TROLLEY/ DOLLEY DELIVERY DURING TRADE CONTACT - [PHONE_NUMBER]"
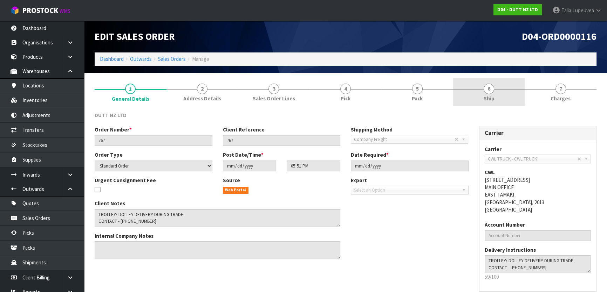
click at [495, 87] on link "6 Ship" at bounding box center [489, 92] width 72 height 28
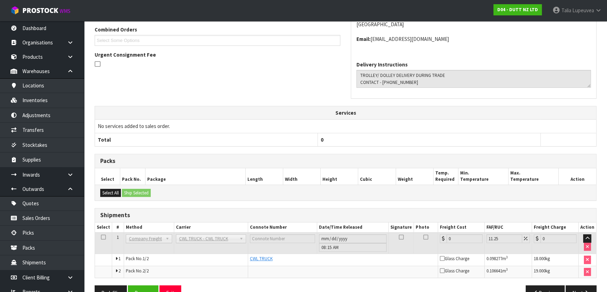
scroll to position [173, 0]
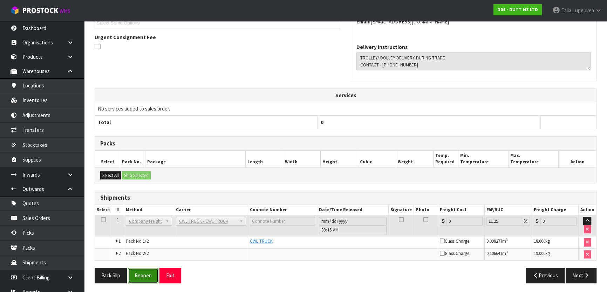
drag, startPoint x: 144, startPoint y: 271, endPoint x: 152, endPoint y: 268, distance: 8.8
click at [144, 271] on button "Reopen" at bounding box center [143, 275] width 30 height 15
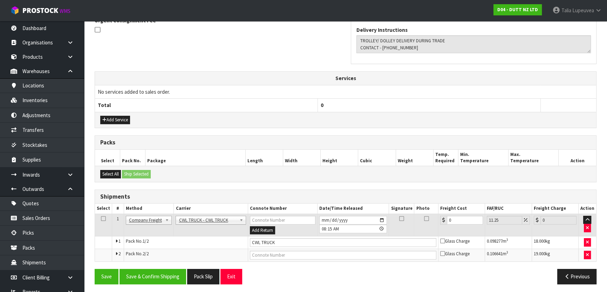
scroll to position [216, 0]
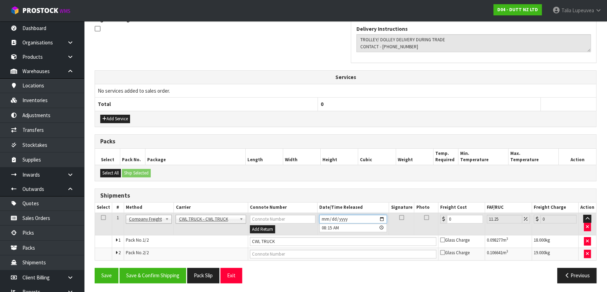
click at [382, 215] on input "[DATE]" at bounding box center [353, 219] width 68 height 9
type input "[DATE]"
click at [171, 275] on button "Save & Confirm Shipping" at bounding box center [152, 275] width 67 height 15
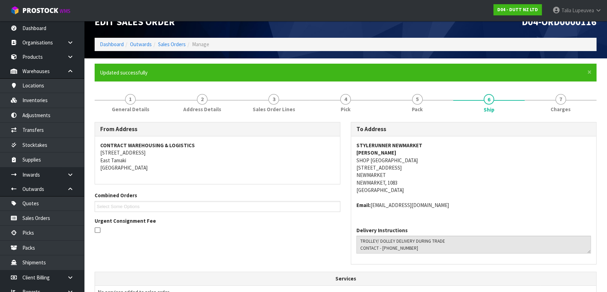
scroll to position [0, 0]
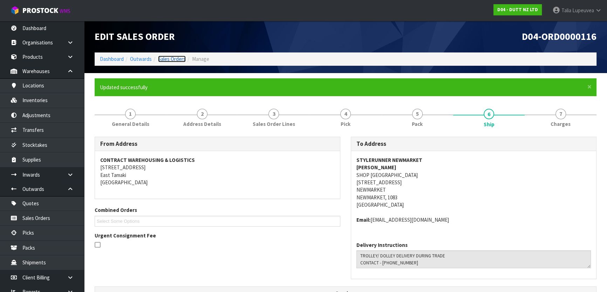
click at [180, 60] on link "Sales Orders" at bounding box center [172, 59] width 28 height 7
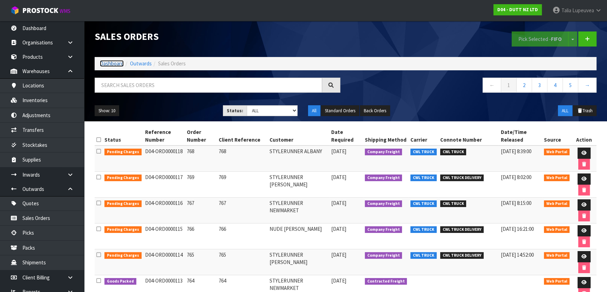
click at [109, 63] on link "Dashboard" at bounding box center [112, 63] width 24 height 7
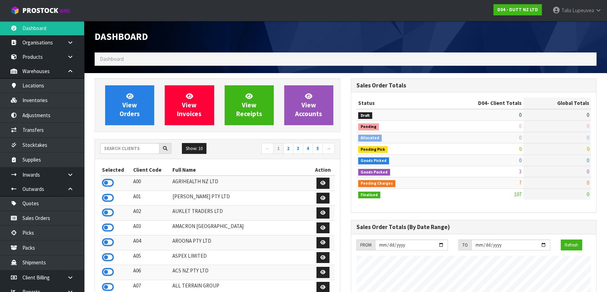
scroll to position [529, 256]
click at [133, 147] on input "text" at bounding box center [129, 148] width 59 height 11
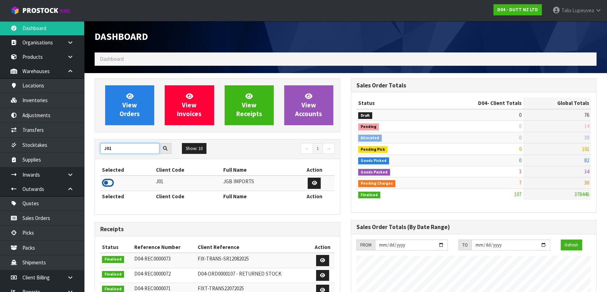
type input "J01"
click at [109, 181] on icon at bounding box center [108, 183] width 12 height 11
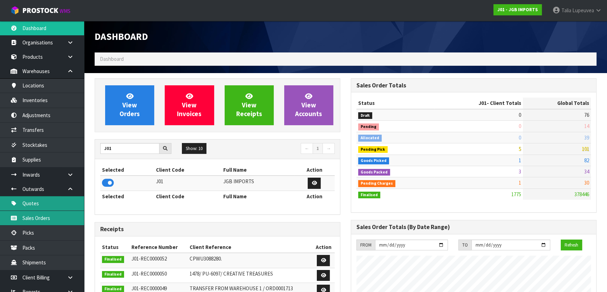
click at [65, 210] on ul "Quotes Sales Orders Picks Packs Shipments" at bounding box center [42, 233] width 84 height 74
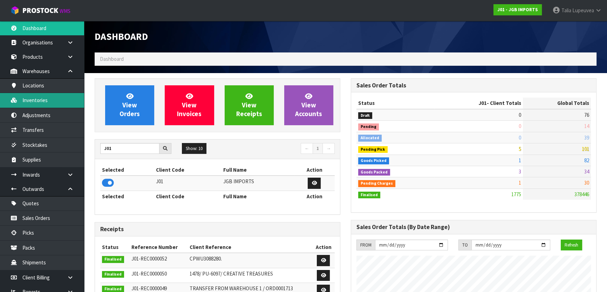
click at [42, 104] on link "Inventories" at bounding box center [42, 100] width 84 height 14
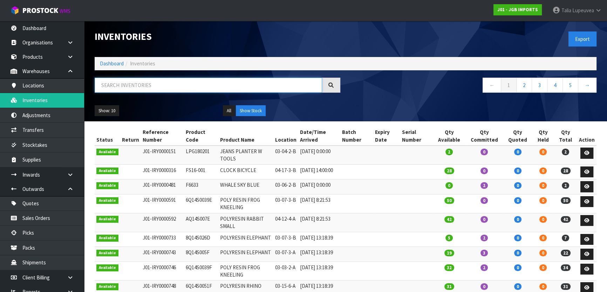
click at [150, 84] on input "text" at bounding box center [208, 85] width 227 height 15
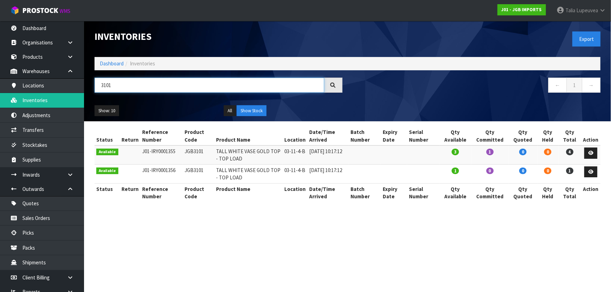
type input "3101"
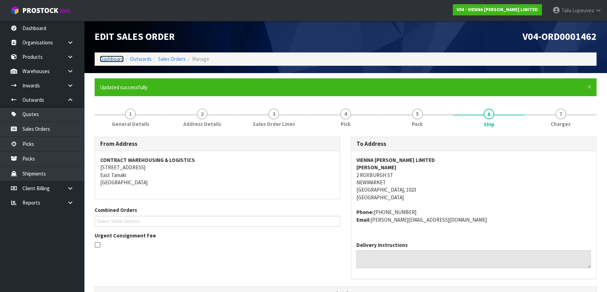
click at [115, 60] on link "Dashboard" at bounding box center [112, 59] width 24 height 7
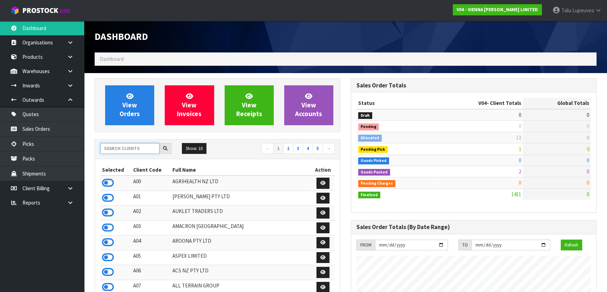
scroll to position [574, 256]
click at [119, 147] on input "text" at bounding box center [129, 148] width 59 height 11
type input "J01"
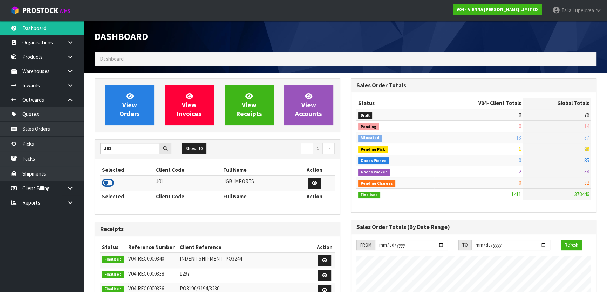
drag, startPoint x: 106, startPoint y: 185, endPoint x: 112, endPoint y: 181, distance: 6.1
click at [107, 185] on icon at bounding box center [108, 183] width 12 height 11
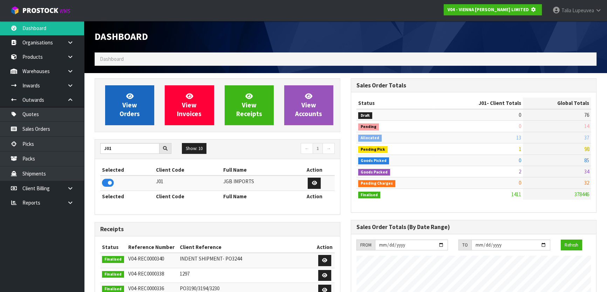
scroll to position [349761, 349941]
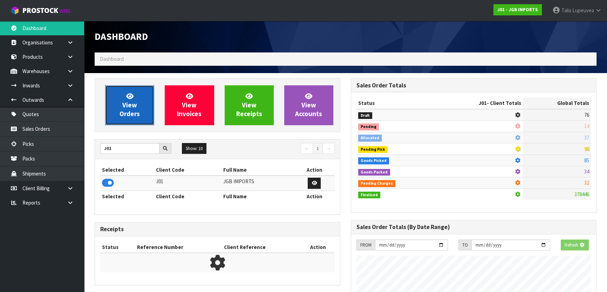
click at [145, 92] on link "View Orders" at bounding box center [129, 105] width 49 height 40
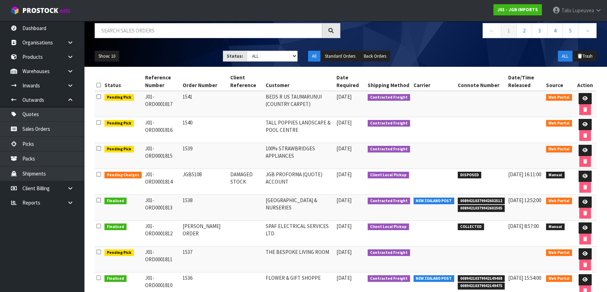
scroll to position [63, 0]
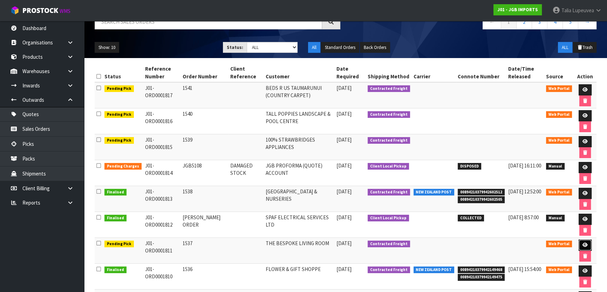
click at [581, 240] on link at bounding box center [584, 245] width 13 height 11
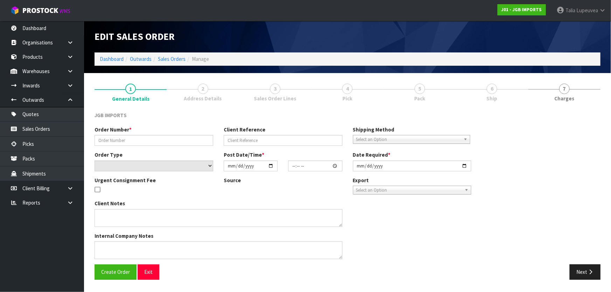
type input "1537"
select select "number:0"
type input "2025-08-22"
type input "13:27:00.000"
type input "[DATE]"
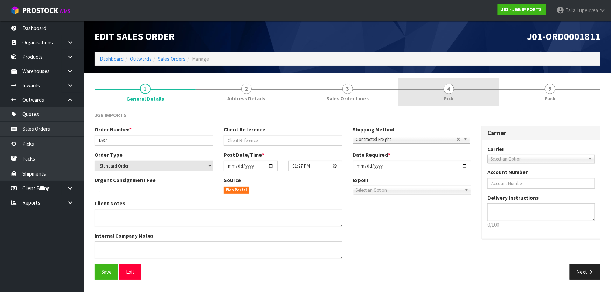
click at [494, 95] on link "4 Pick" at bounding box center [448, 92] width 101 height 28
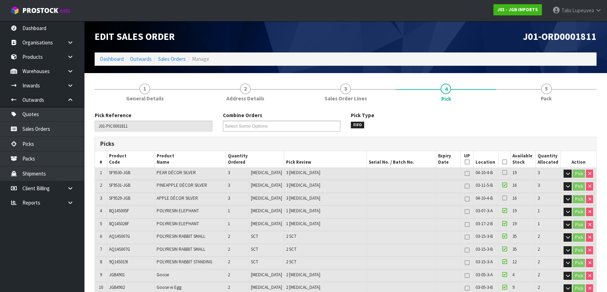
click at [503, 162] on icon at bounding box center [503, 162] width 5 height 0
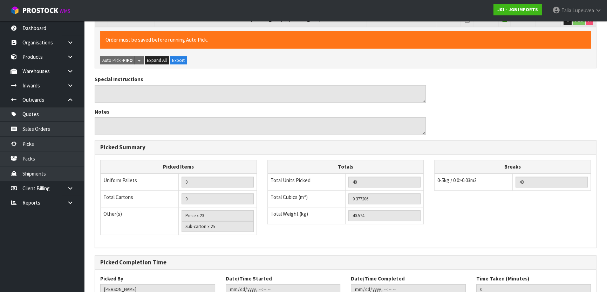
scroll to position [508, 0]
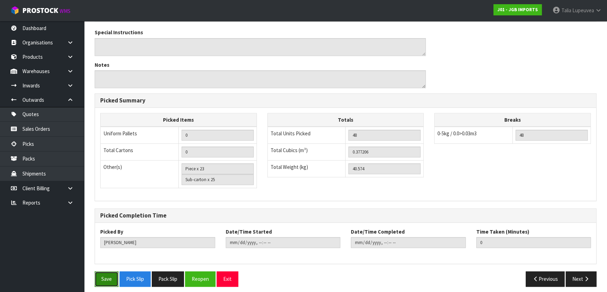
click at [107, 272] on button "Save" at bounding box center [107, 279] width 24 height 15
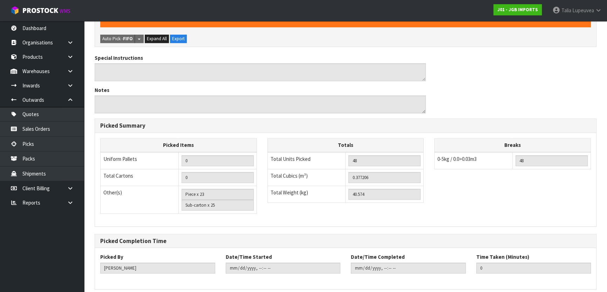
scroll to position [0, 0]
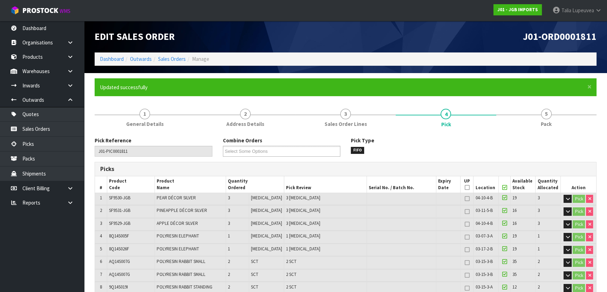
type input "[PERSON_NAME]"
type input "2025-08-27T09:11:35"
click at [169, 62] on link "Sales Orders" at bounding box center [172, 59] width 28 height 7
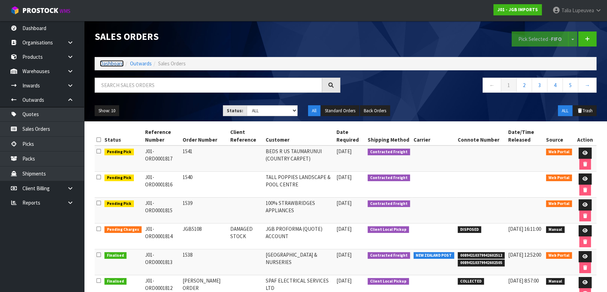
click at [110, 65] on link "Dashboard" at bounding box center [112, 63] width 24 height 7
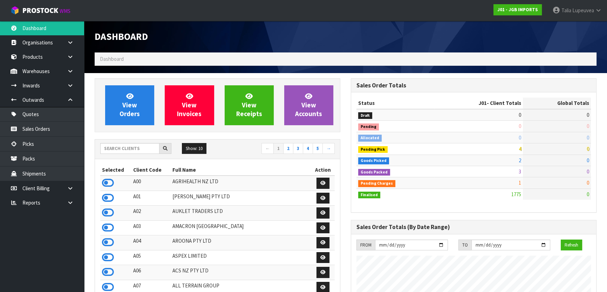
scroll to position [529, 256]
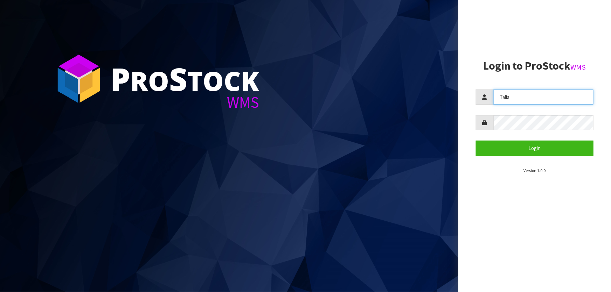
drag, startPoint x: 519, startPoint y: 99, endPoint x: 491, endPoint y: 88, distance: 30.6
click at [491, 92] on div "Talia" at bounding box center [535, 97] width 118 height 15
type input "marara"
click at [476, 141] on button "Login" at bounding box center [535, 148] width 118 height 15
